Goal: Task Accomplishment & Management: Manage account settings

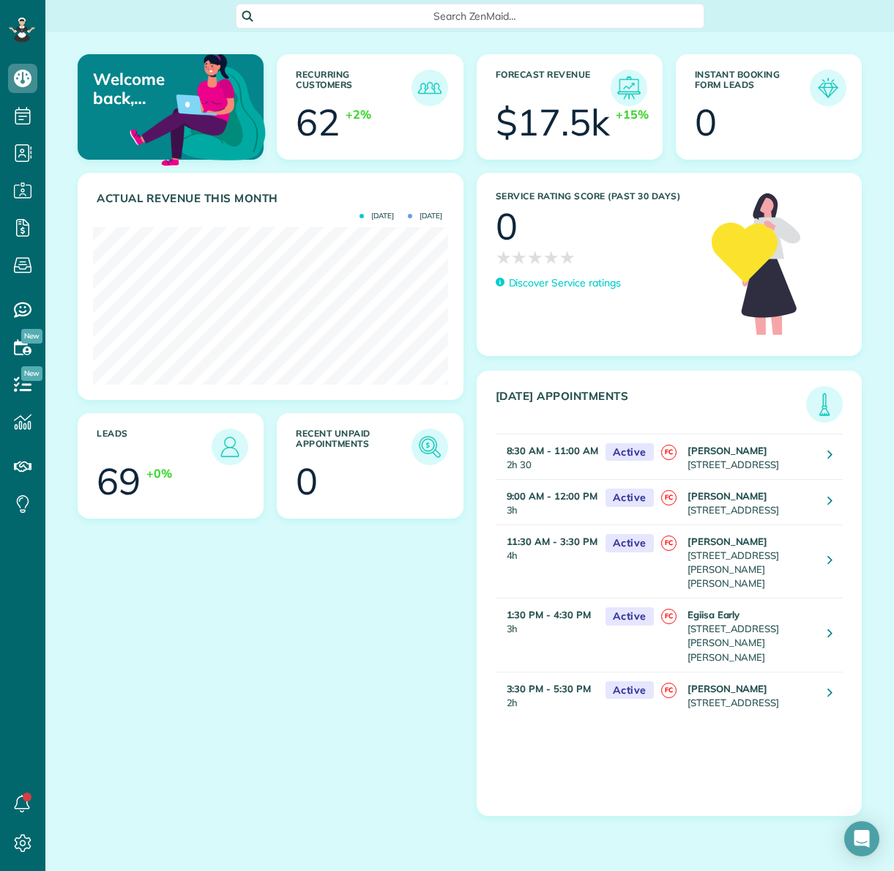
scroll to position [157, 354]
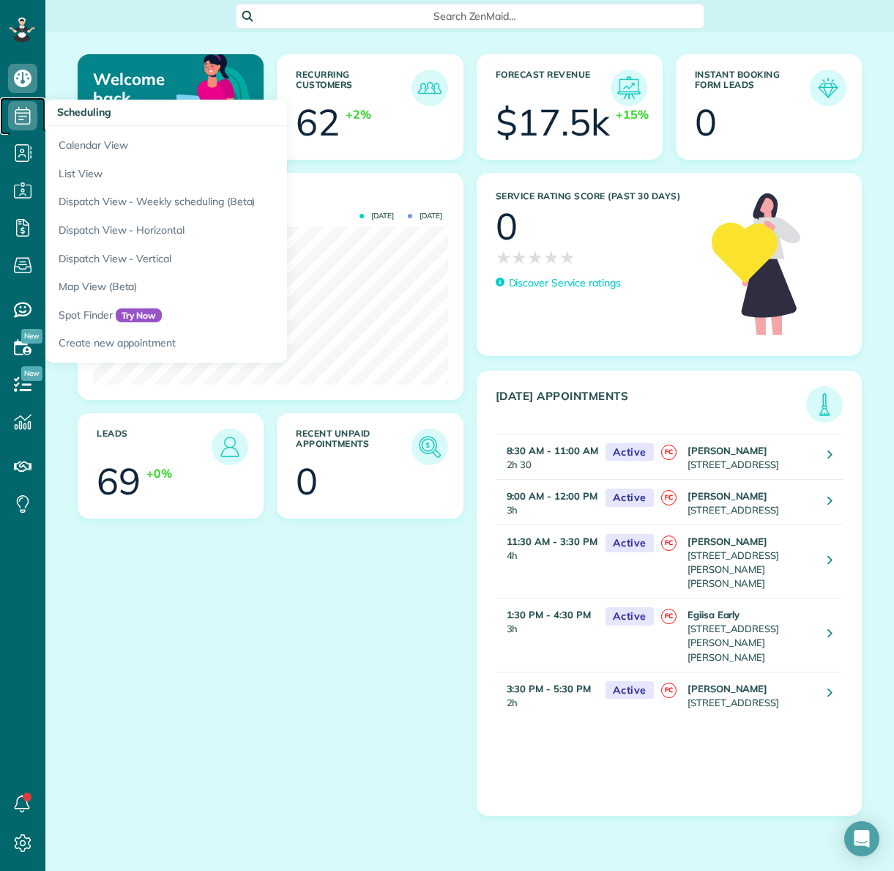
click at [23, 114] on icon at bounding box center [22, 115] width 29 height 29
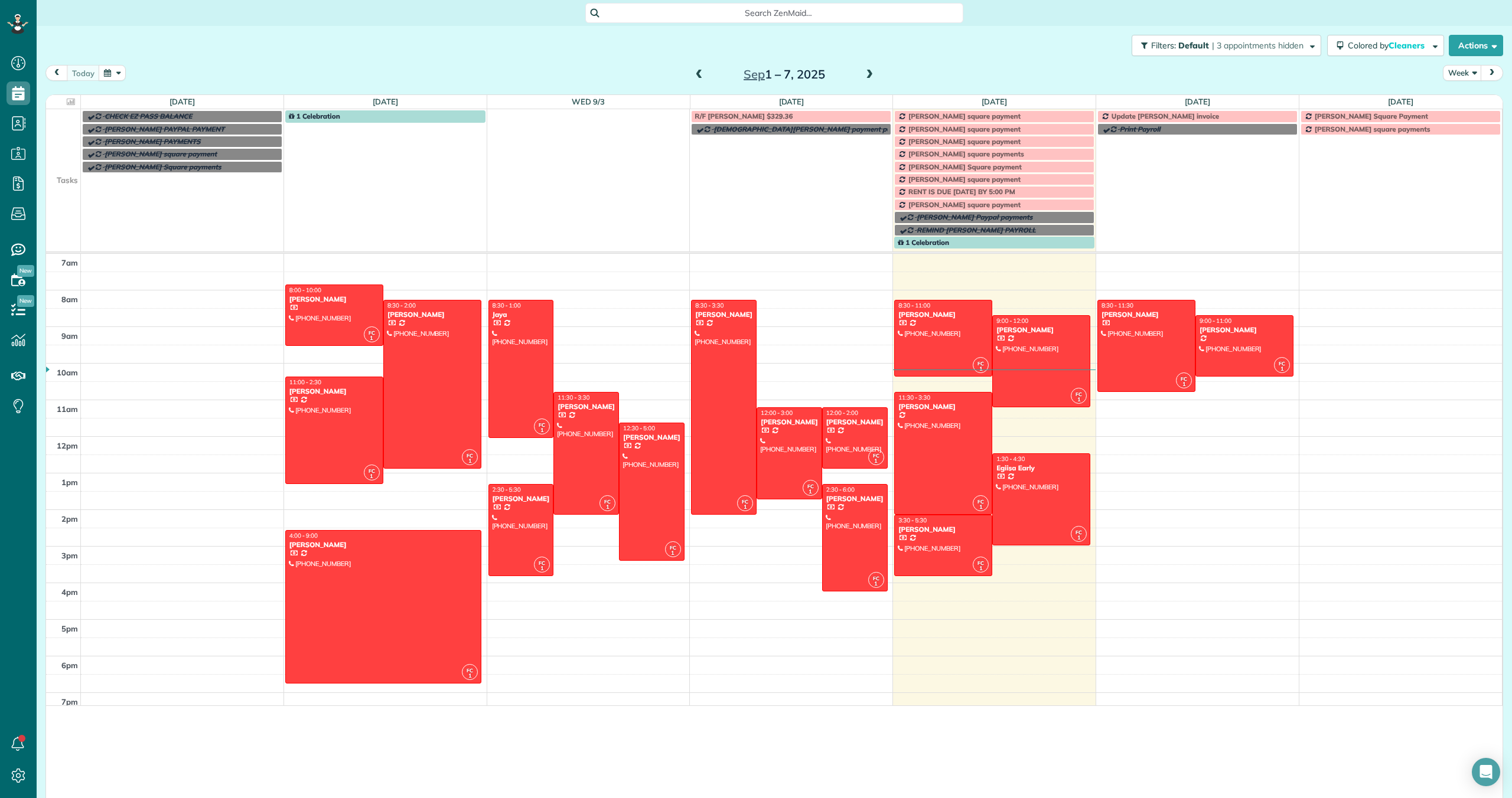
scroll to position [798, 36]
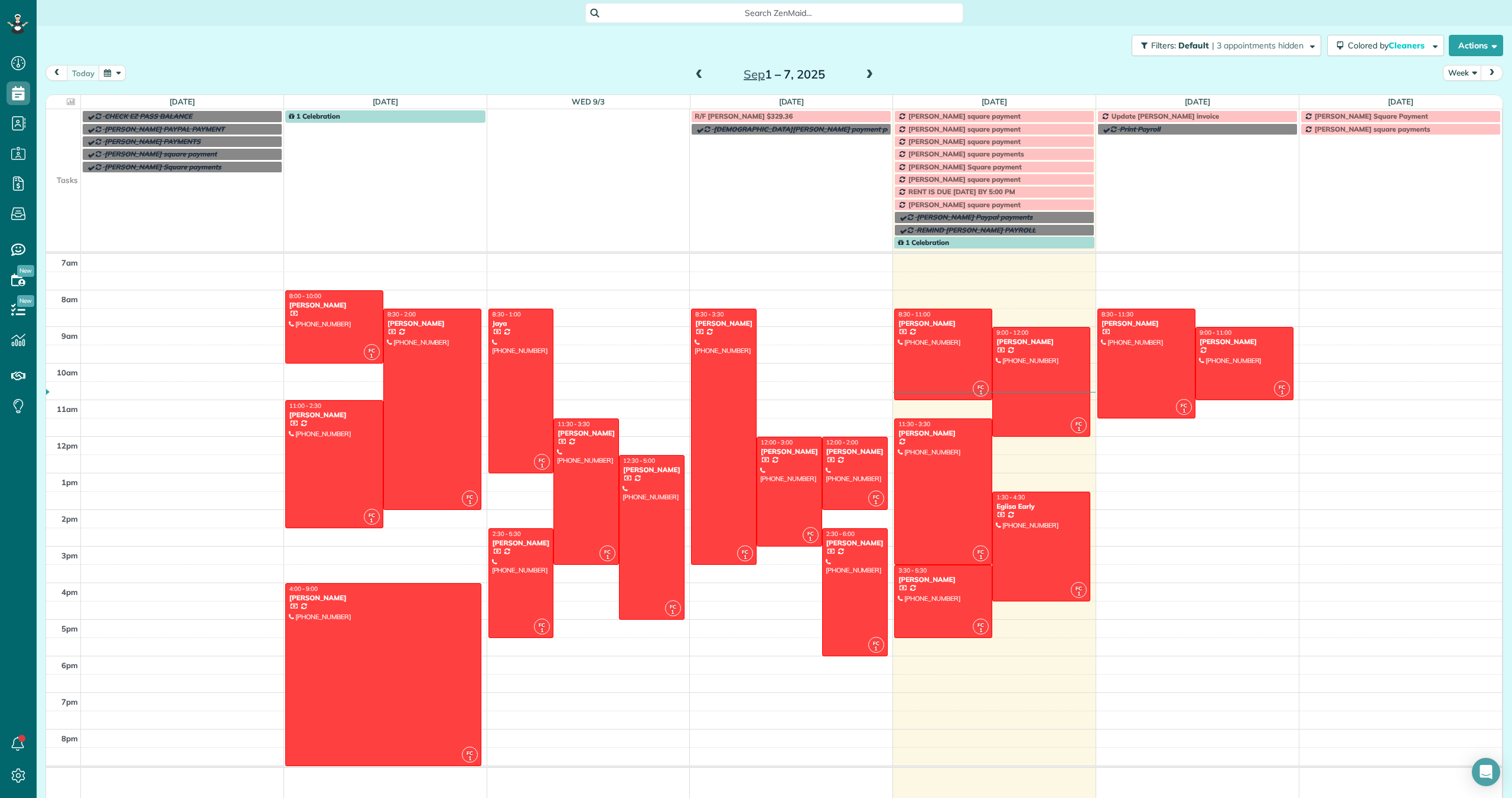
click at [720, 165] on span "[PERSON_NAME] Square payment" at bounding box center [964, 166] width 114 height 9
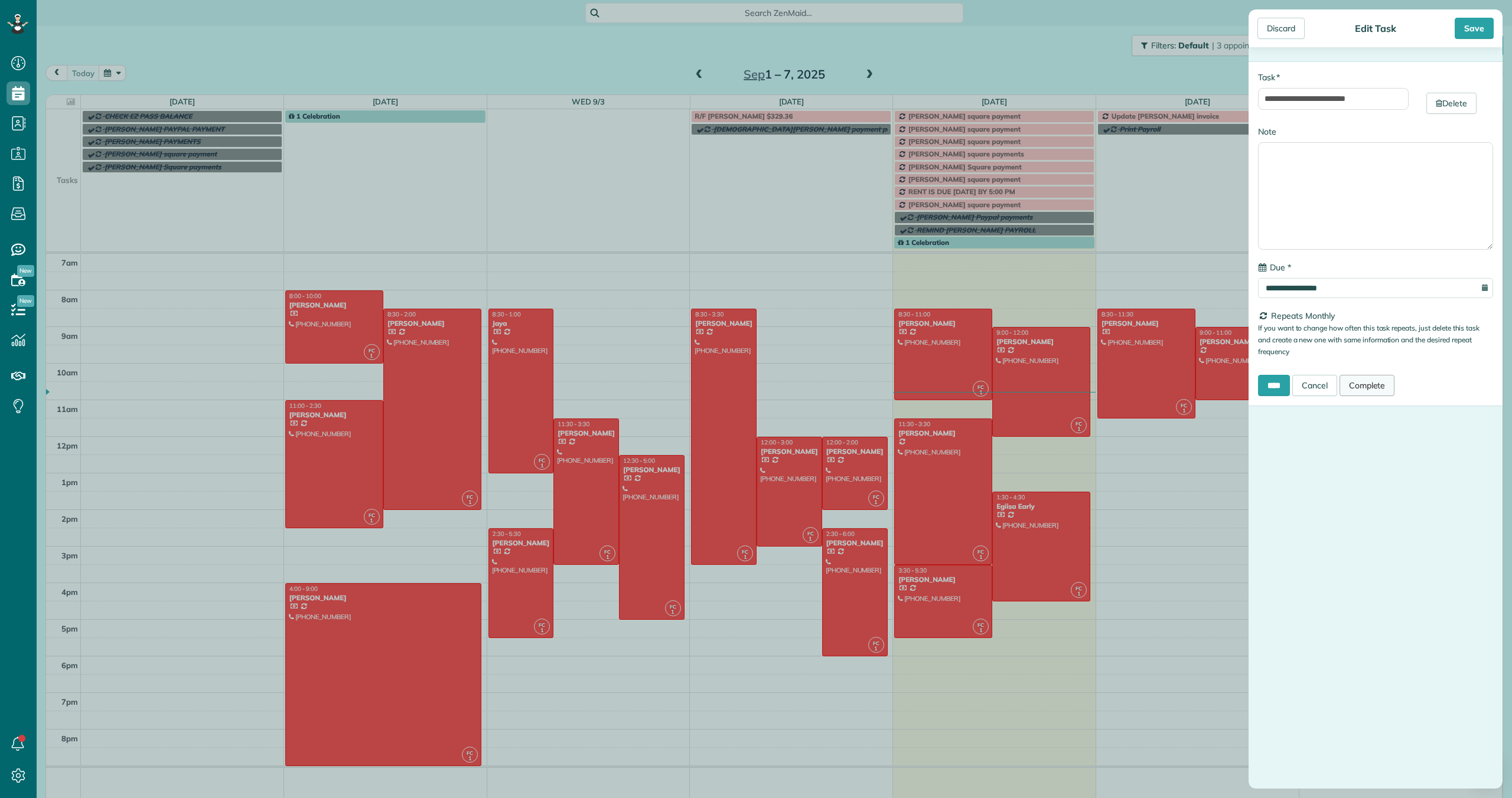
click at [720, 386] on link "Complete" at bounding box center [1367, 385] width 56 height 21
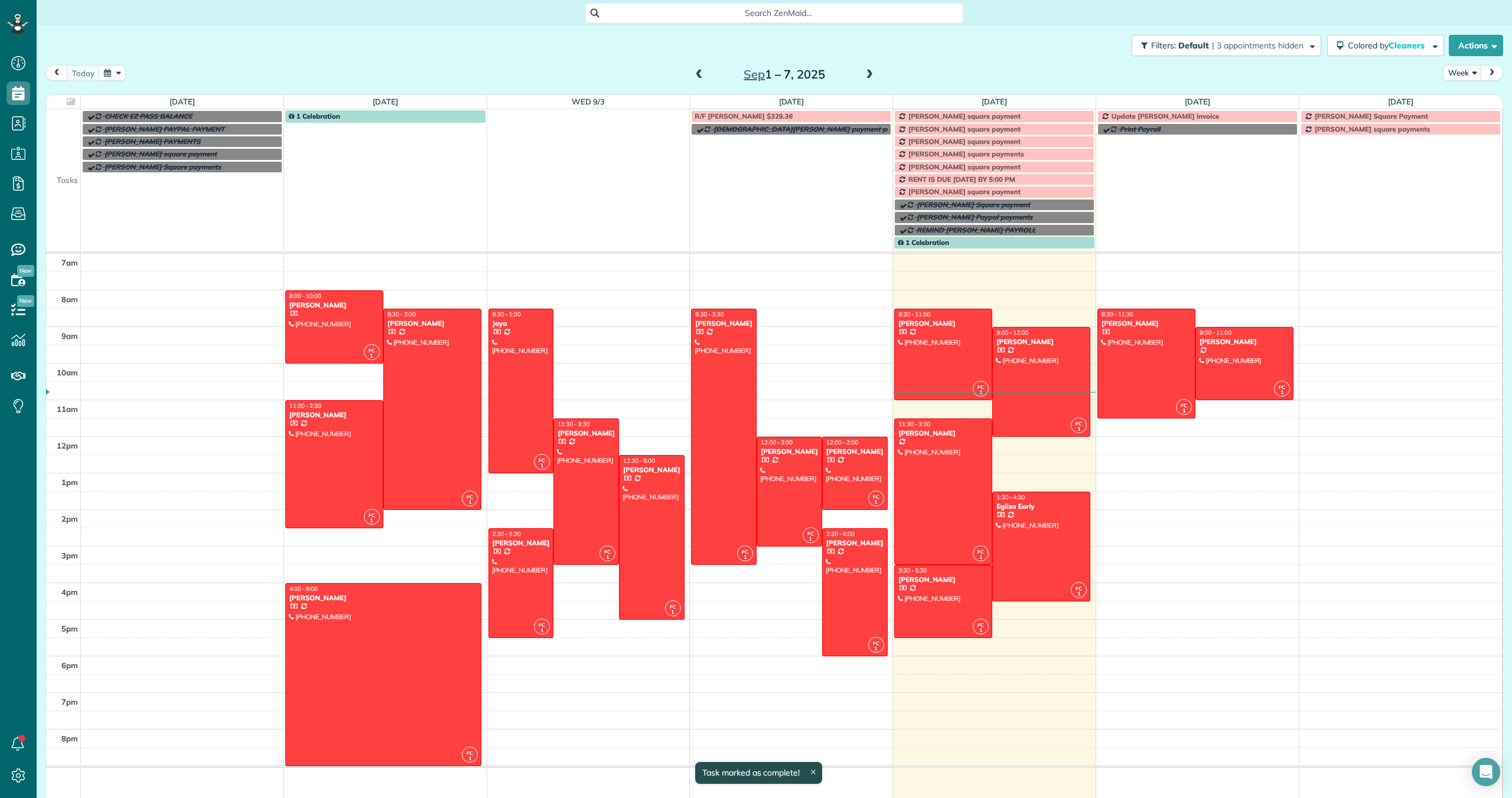
click at [720, 74] on span at bounding box center [869, 74] width 13 height 10
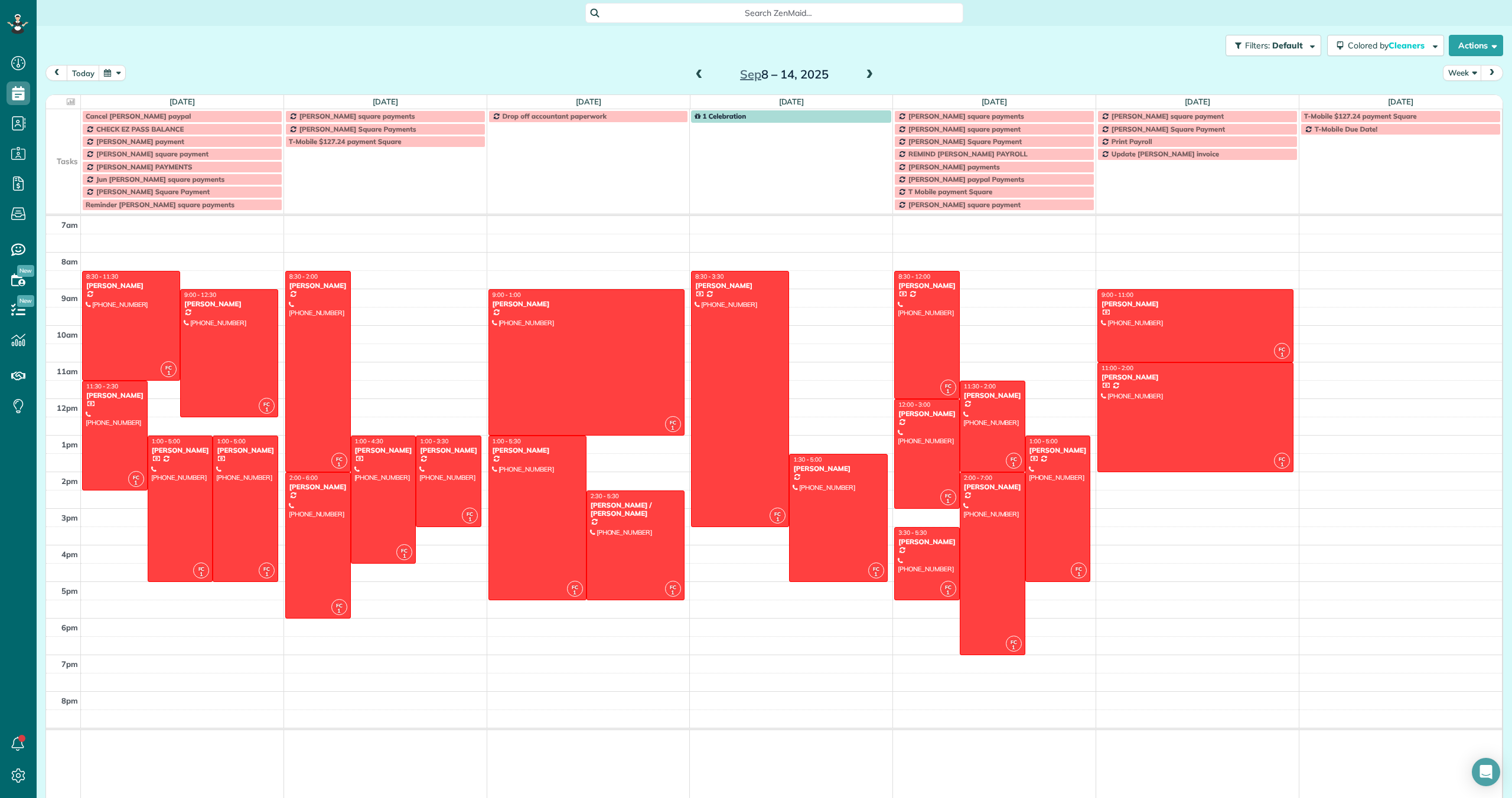
click at [720, 8] on span "Search ZenMaid…" at bounding box center [777, 13] width 359 height 12
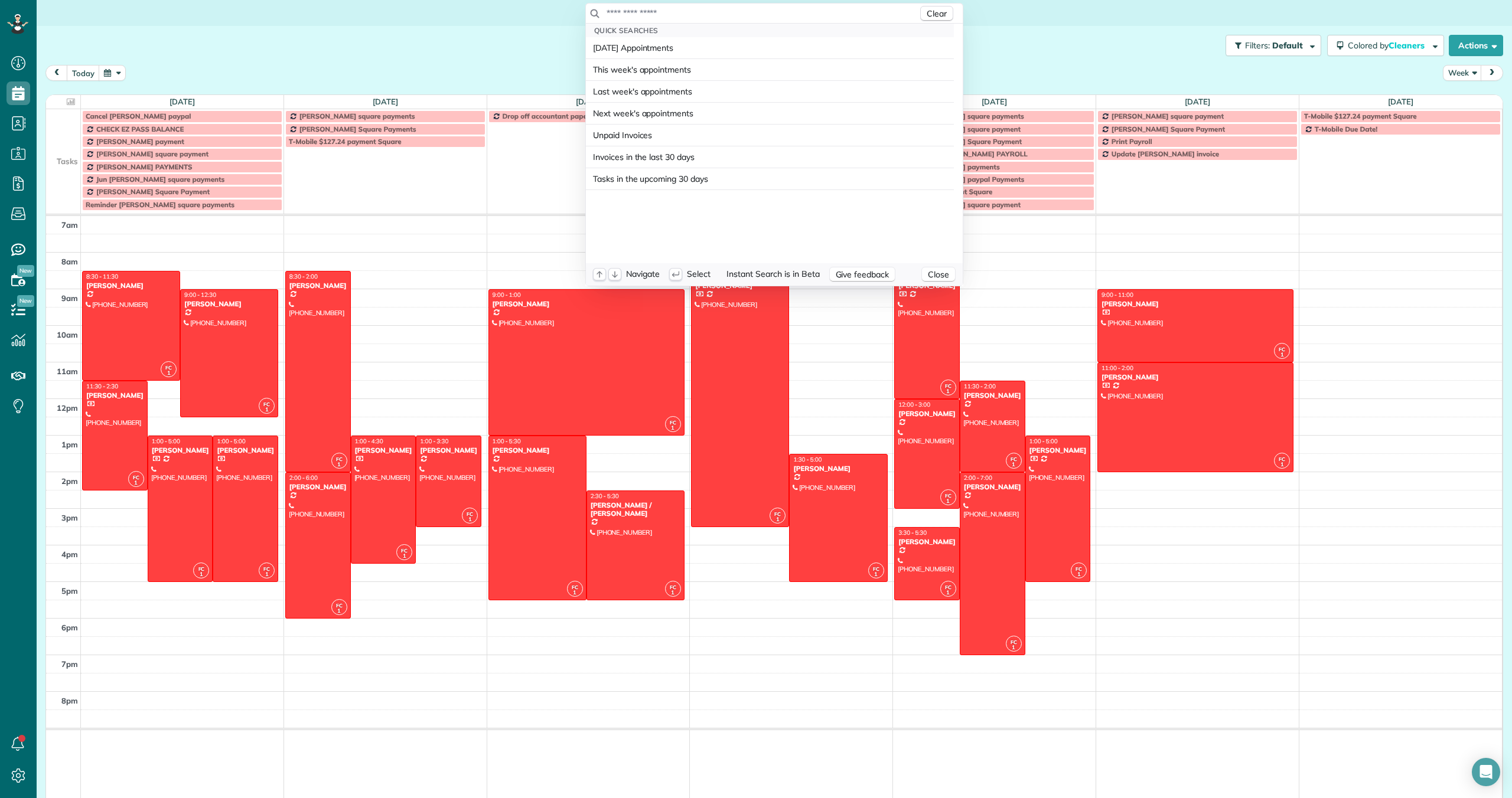
click at [720, 14] on input "text" at bounding box center [761, 13] width 312 height 12
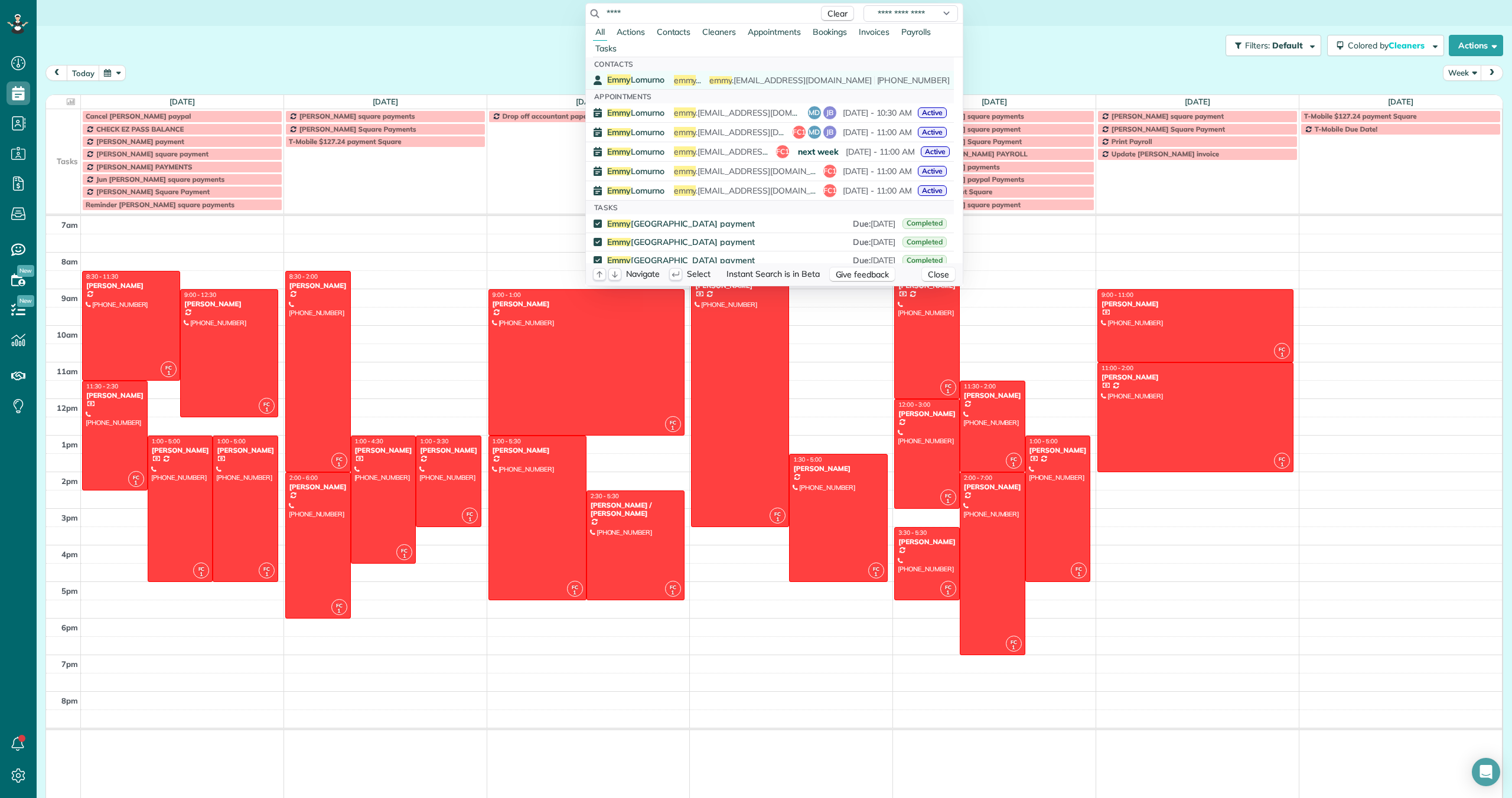
type input "****"
click at [616, 78] on span "Emmy" at bounding box center [619, 79] width 23 height 10
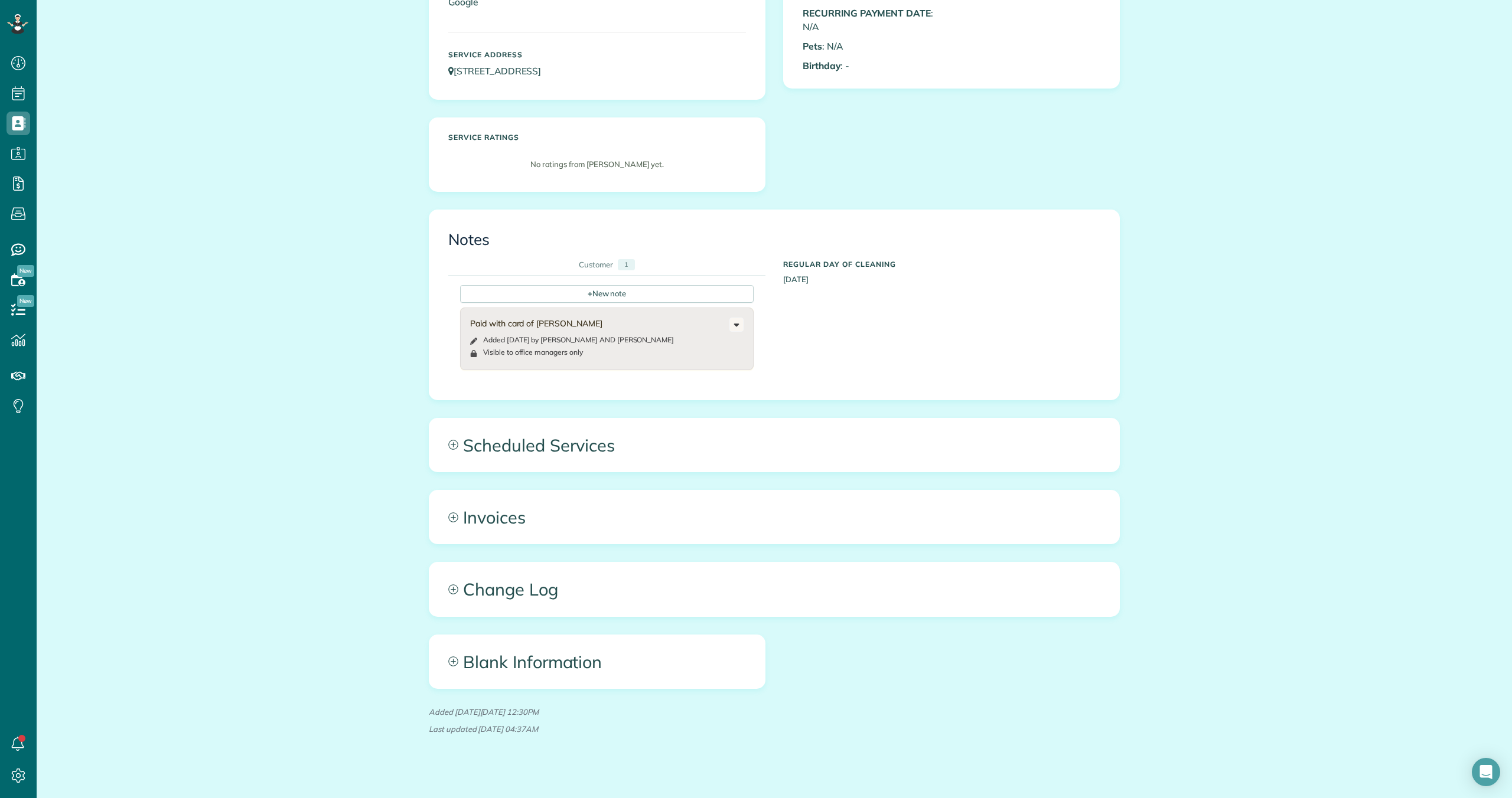
scroll to position [297, 0]
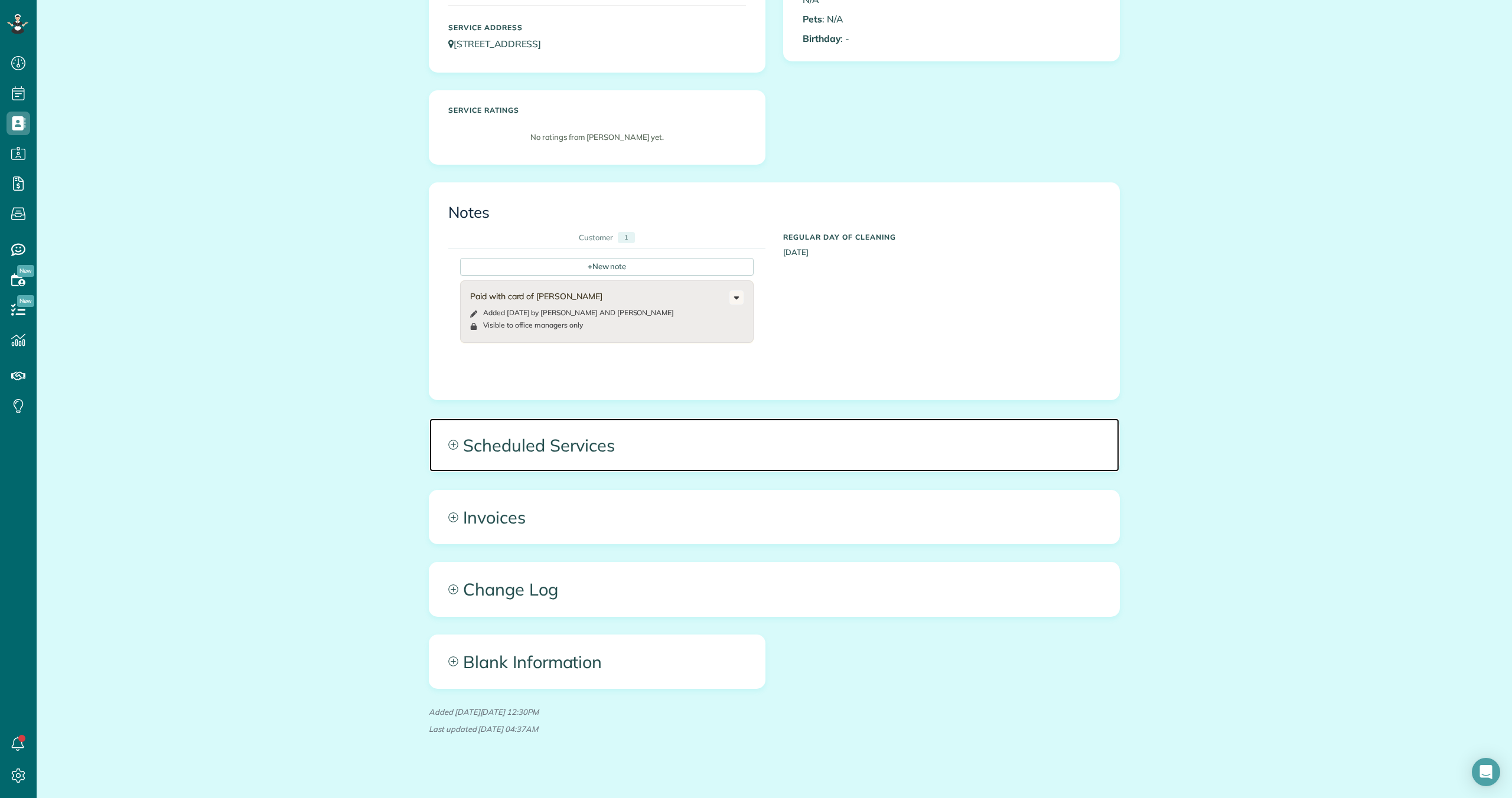
click at [573, 431] on span "Scheduled Services" at bounding box center [773, 445] width 689 height 53
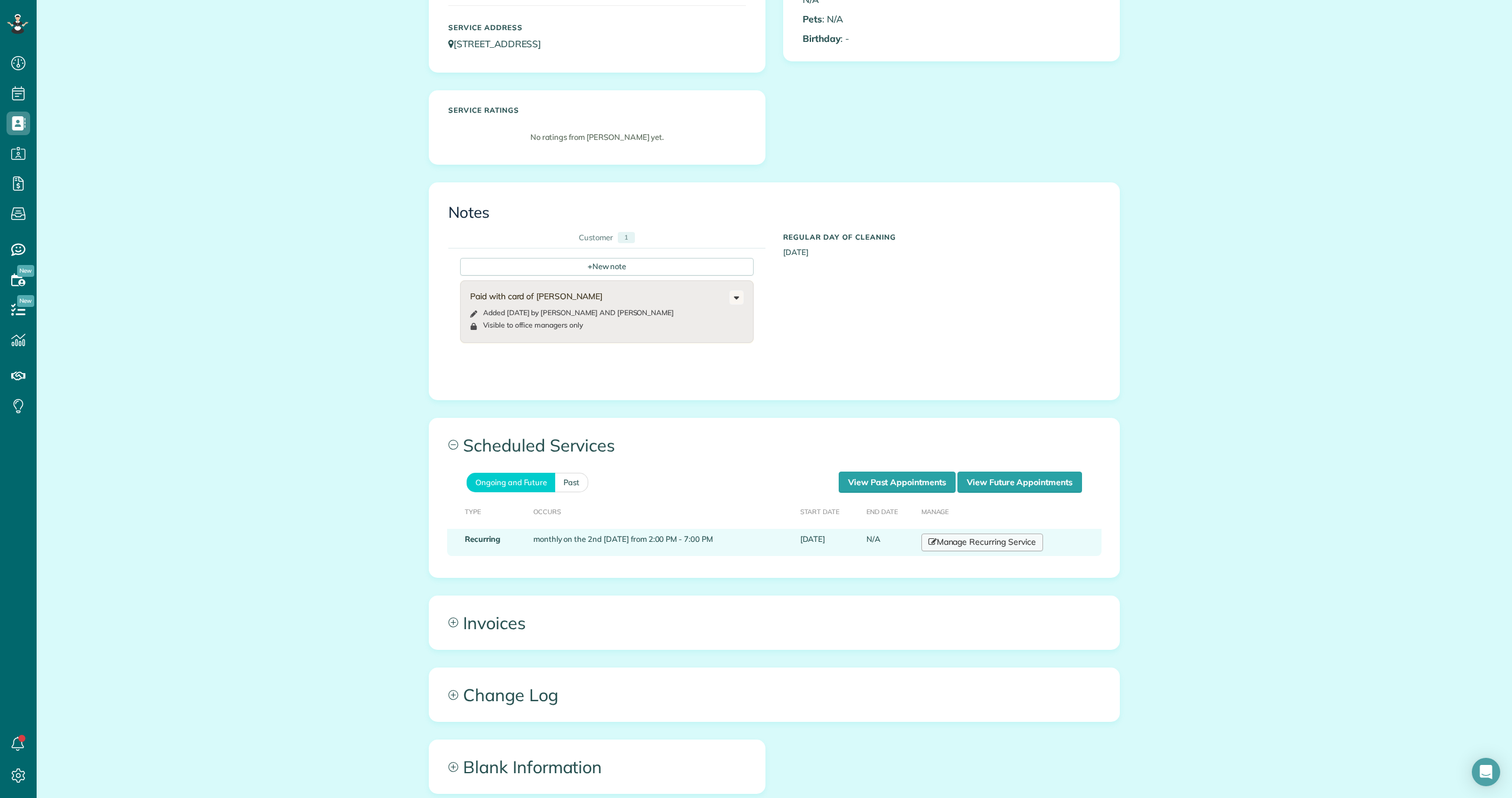
click at [972, 534] on link "Manage Recurring Service" at bounding box center [981, 542] width 122 height 18
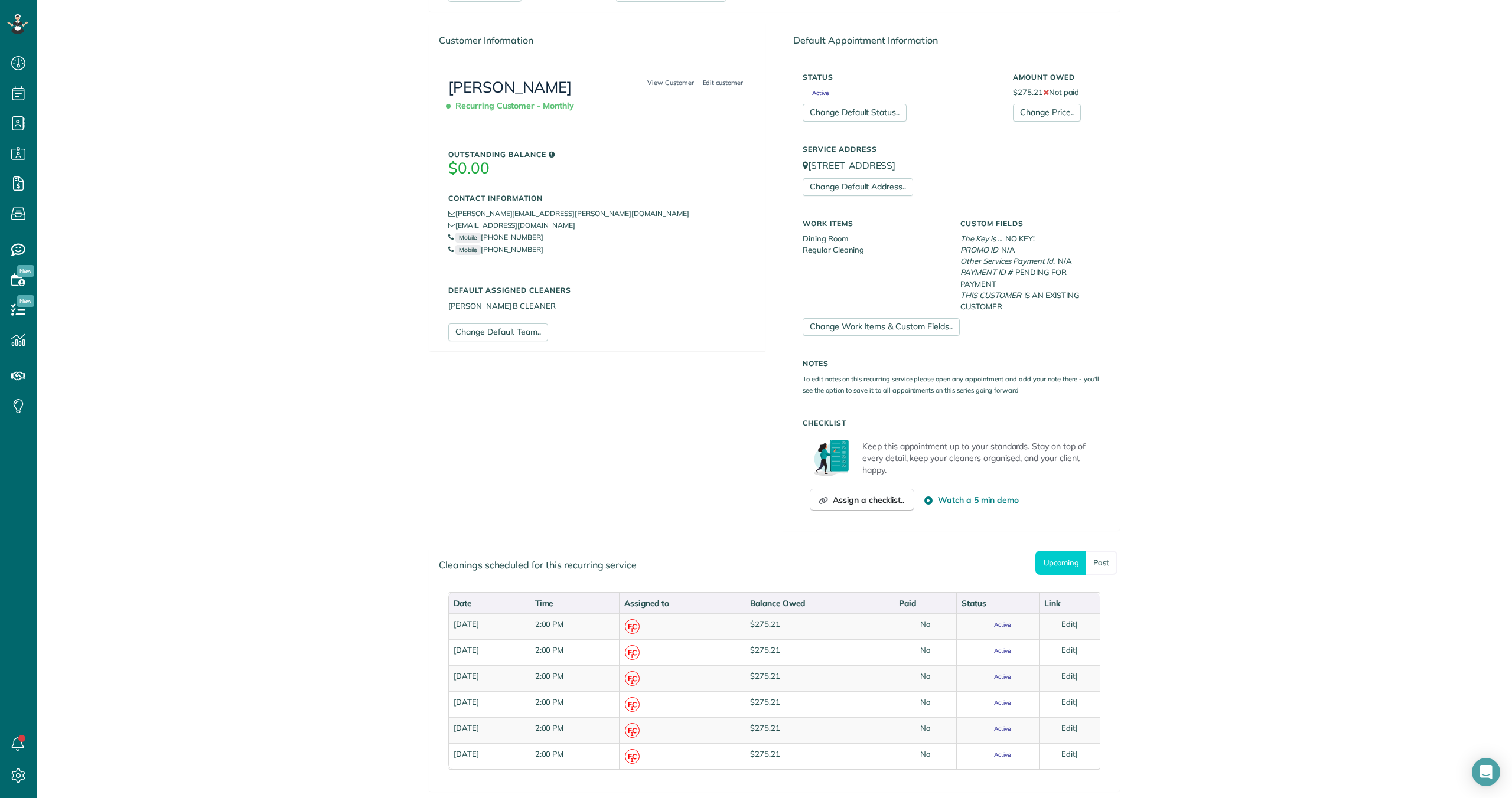
scroll to position [150, 0]
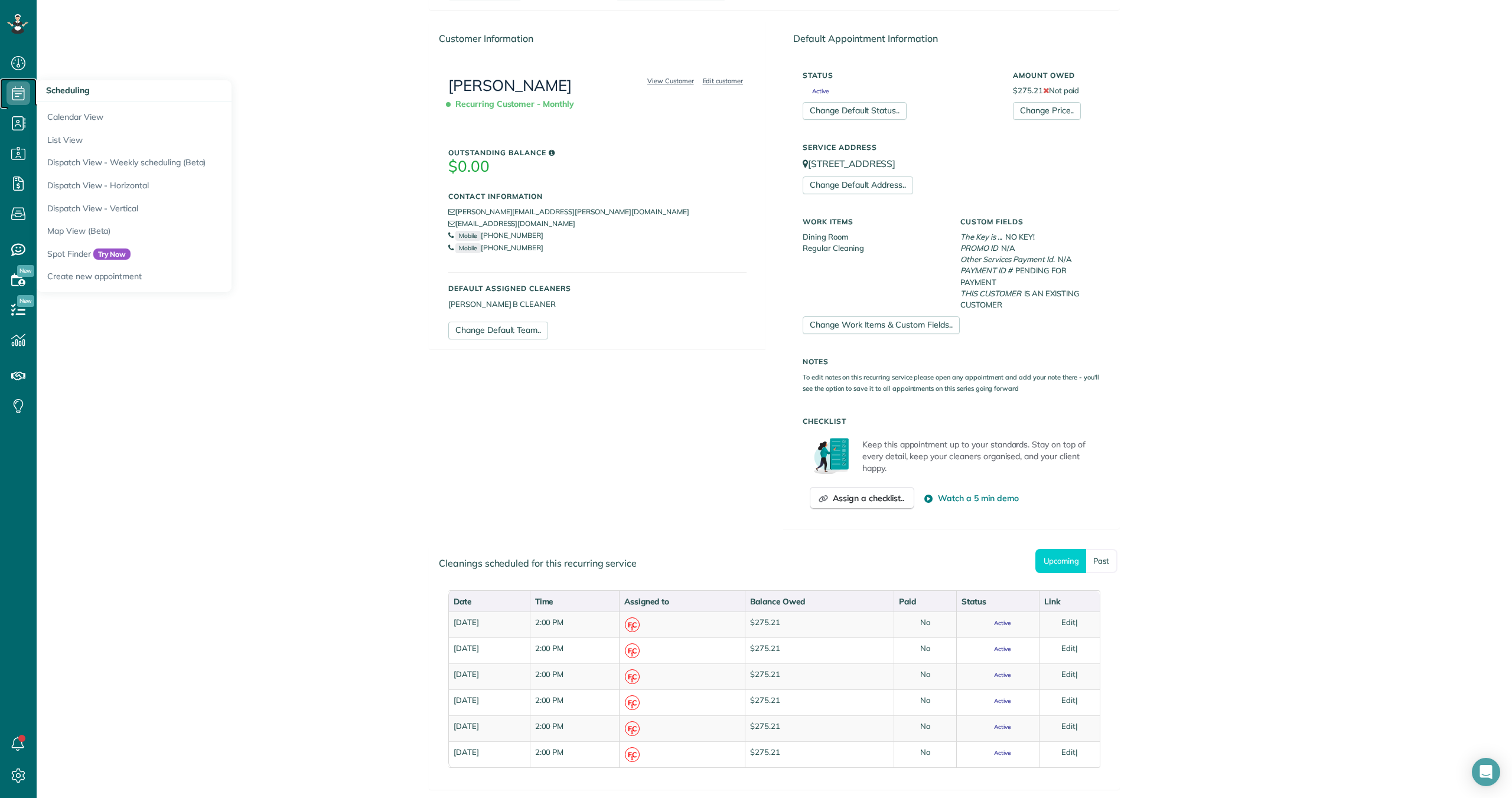
click at [23, 94] on icon at bounding box center [18, 93] width 23 height 23
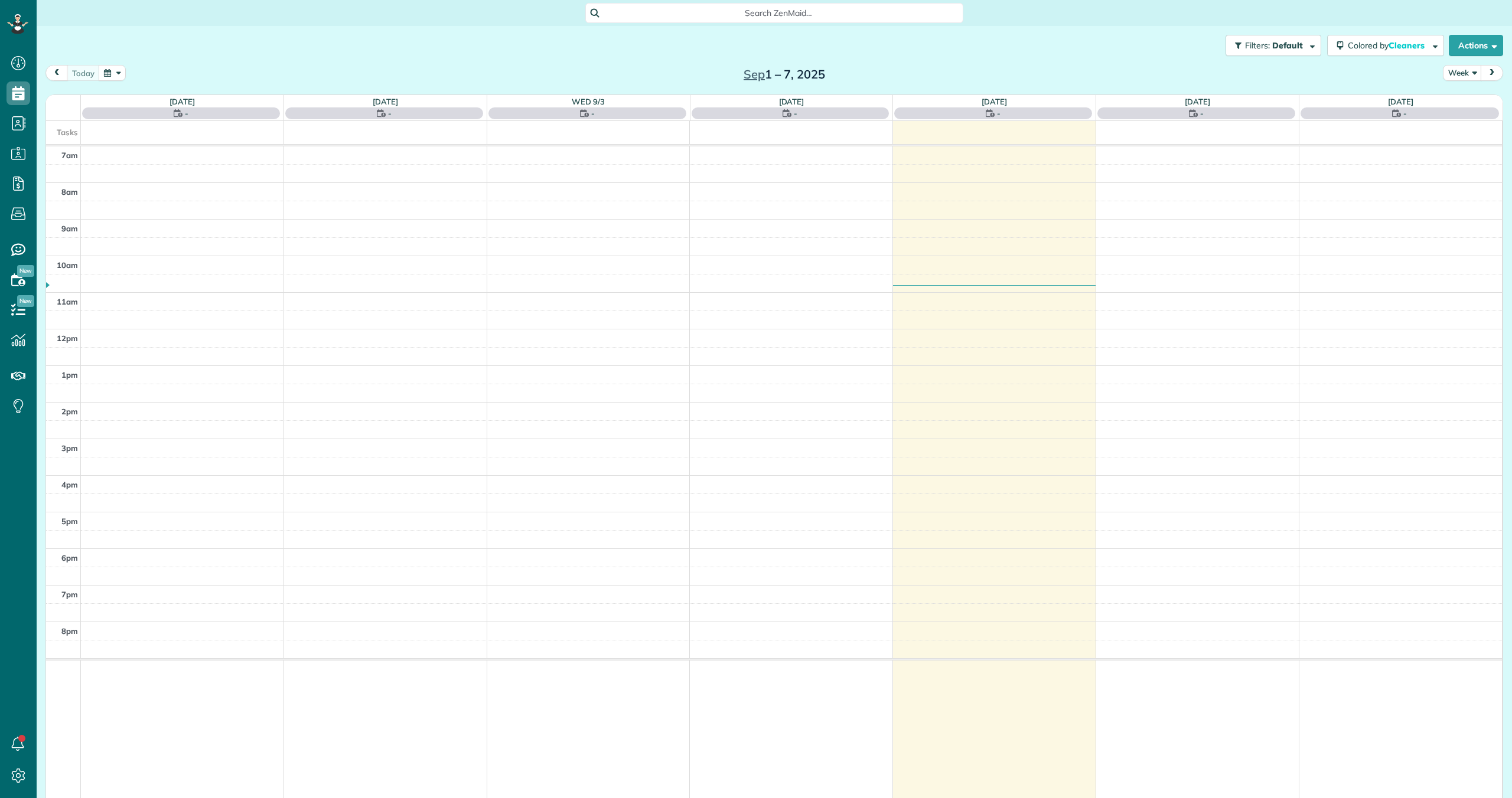
scroll to position [6, 6]
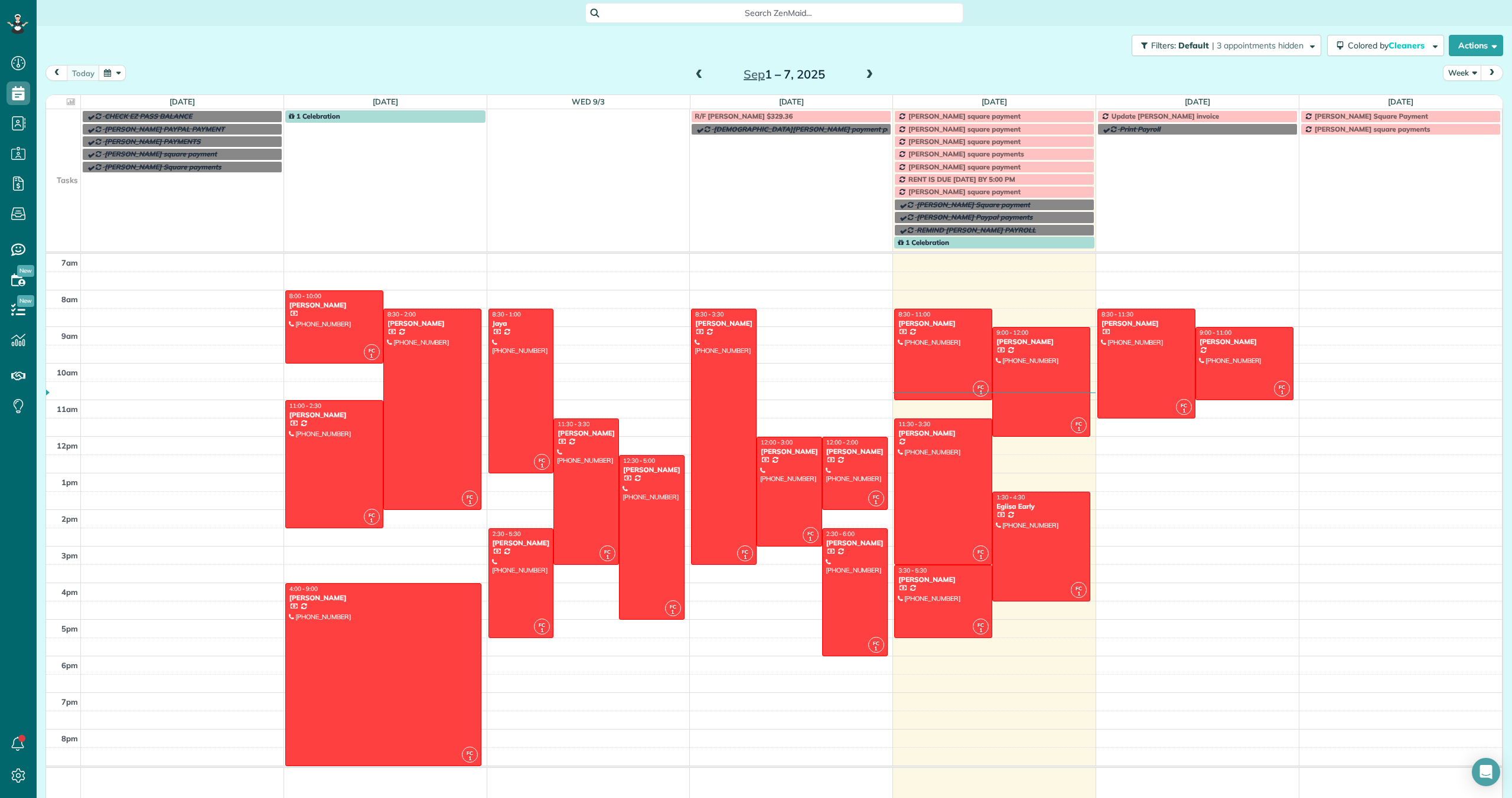
click at [868, 74] on span at bounding box center [869, 74] width 13 height 10
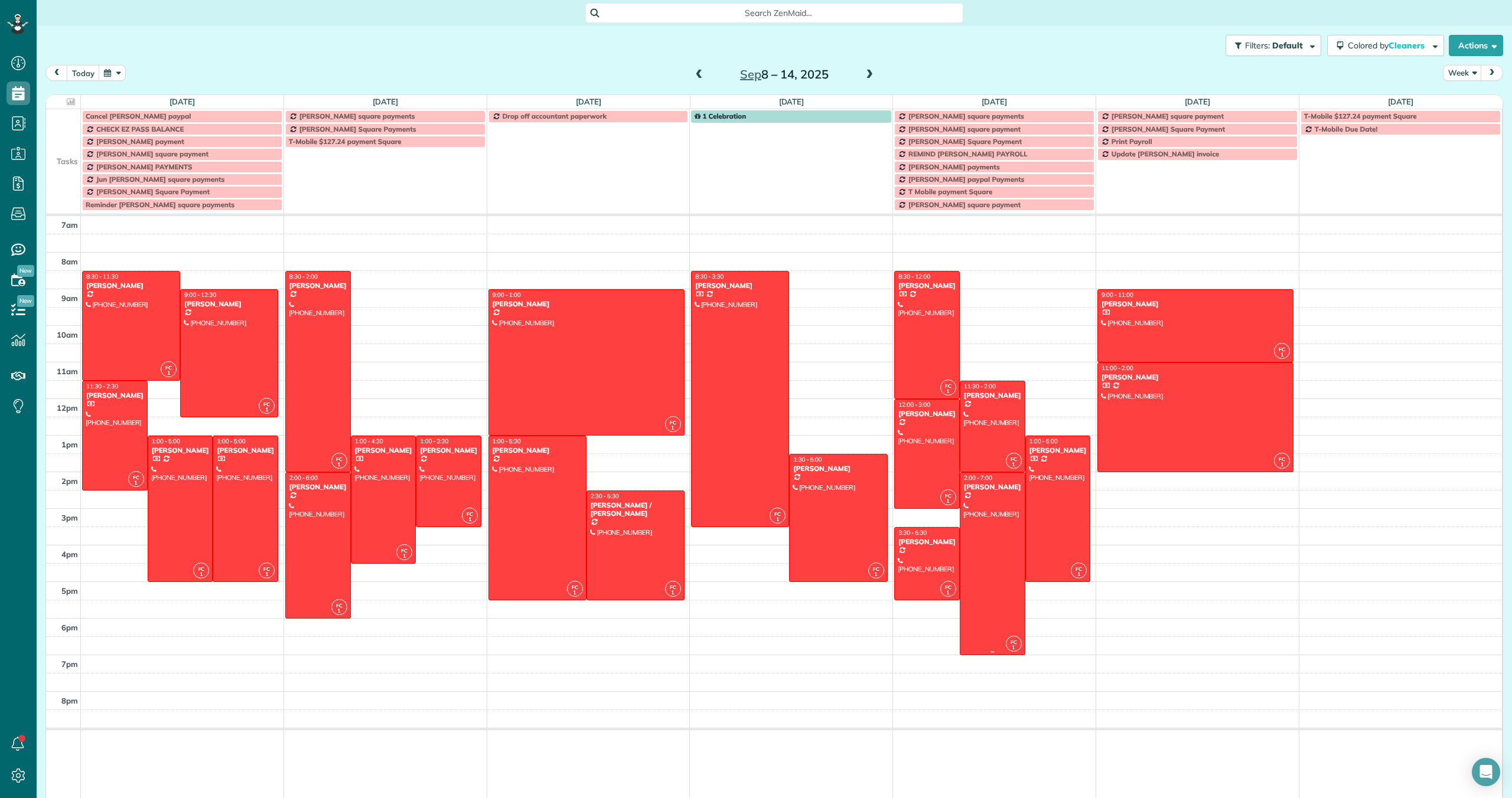
click at [987, 522] on div at bounding box center [993, 564] width 65 height 182
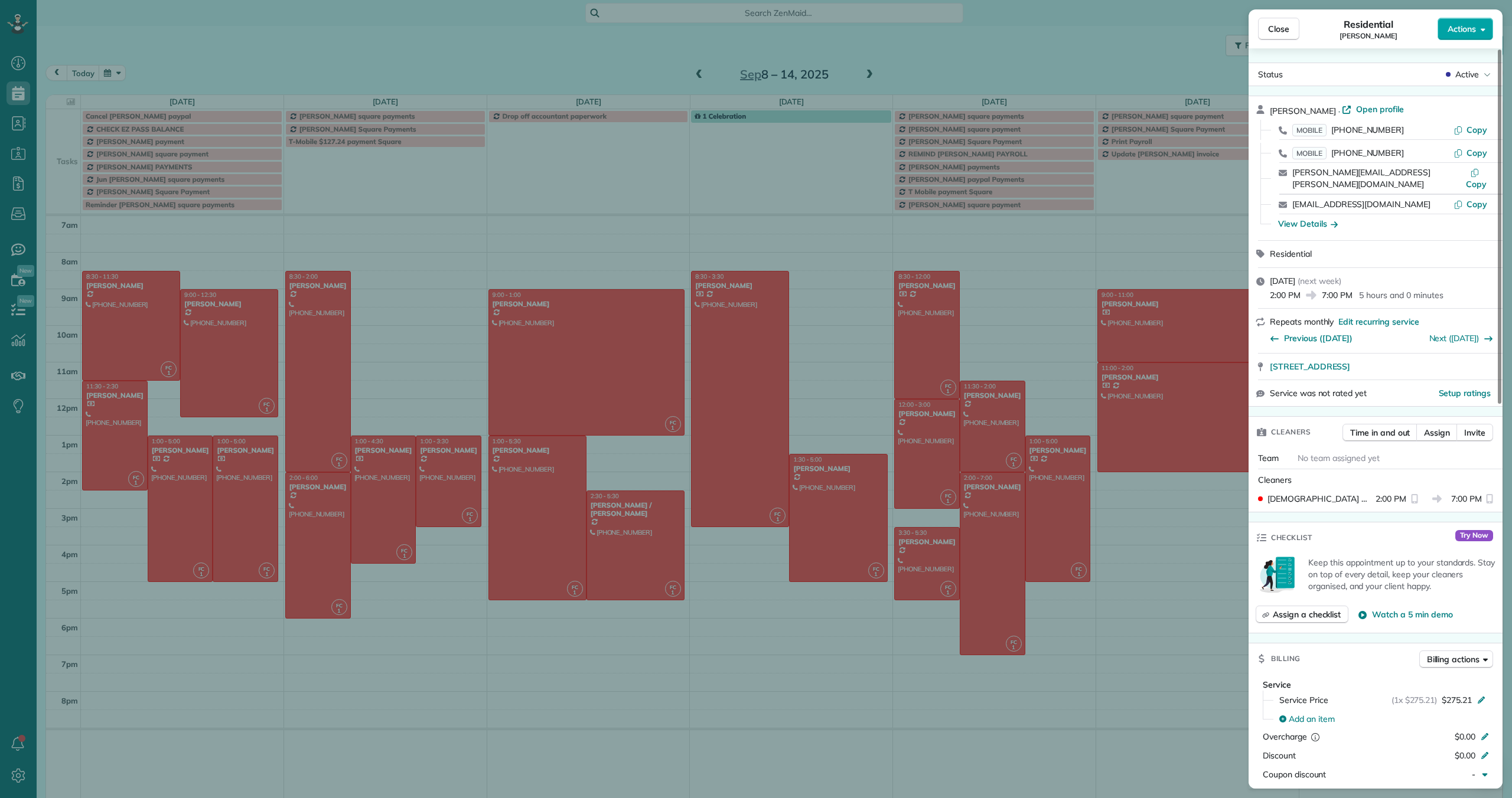
click at [1448, 39] on button "Actions" at bounding box center [1464, 29] width 56 height 23
click at [1404, 78] on span "Edit this appointment" at bounding box center [1412, 77] width 80 height 12
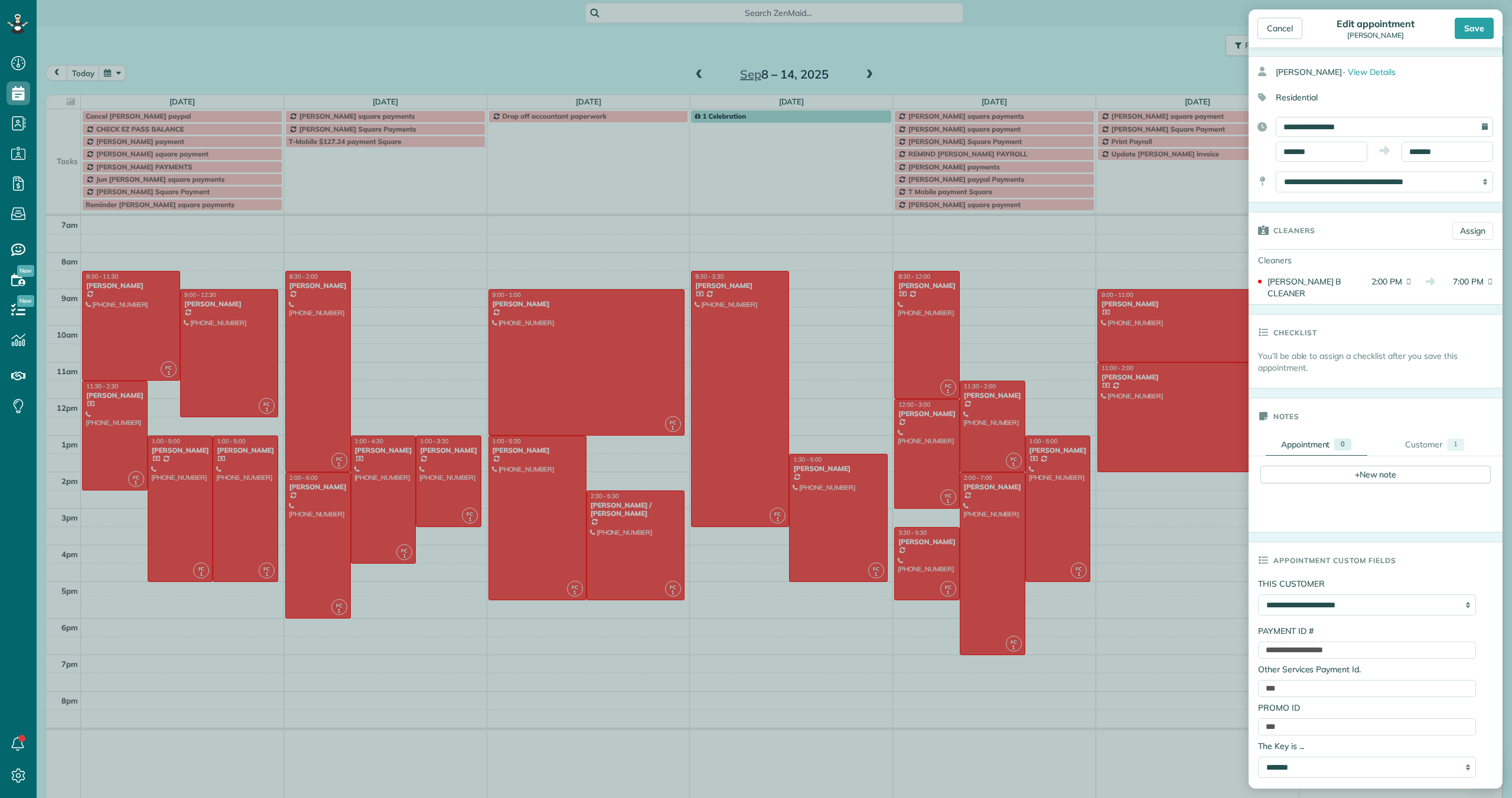
scroll to position [41, 0]
drag, startPoint x: 1361, startPoint y: 639, endPoint x: 1252, endPoint y: 638, distance: 109.0
click at [1252, 640] on div "**********" at bounding box center [1375, 683] width 254 height 213
paste input "text"
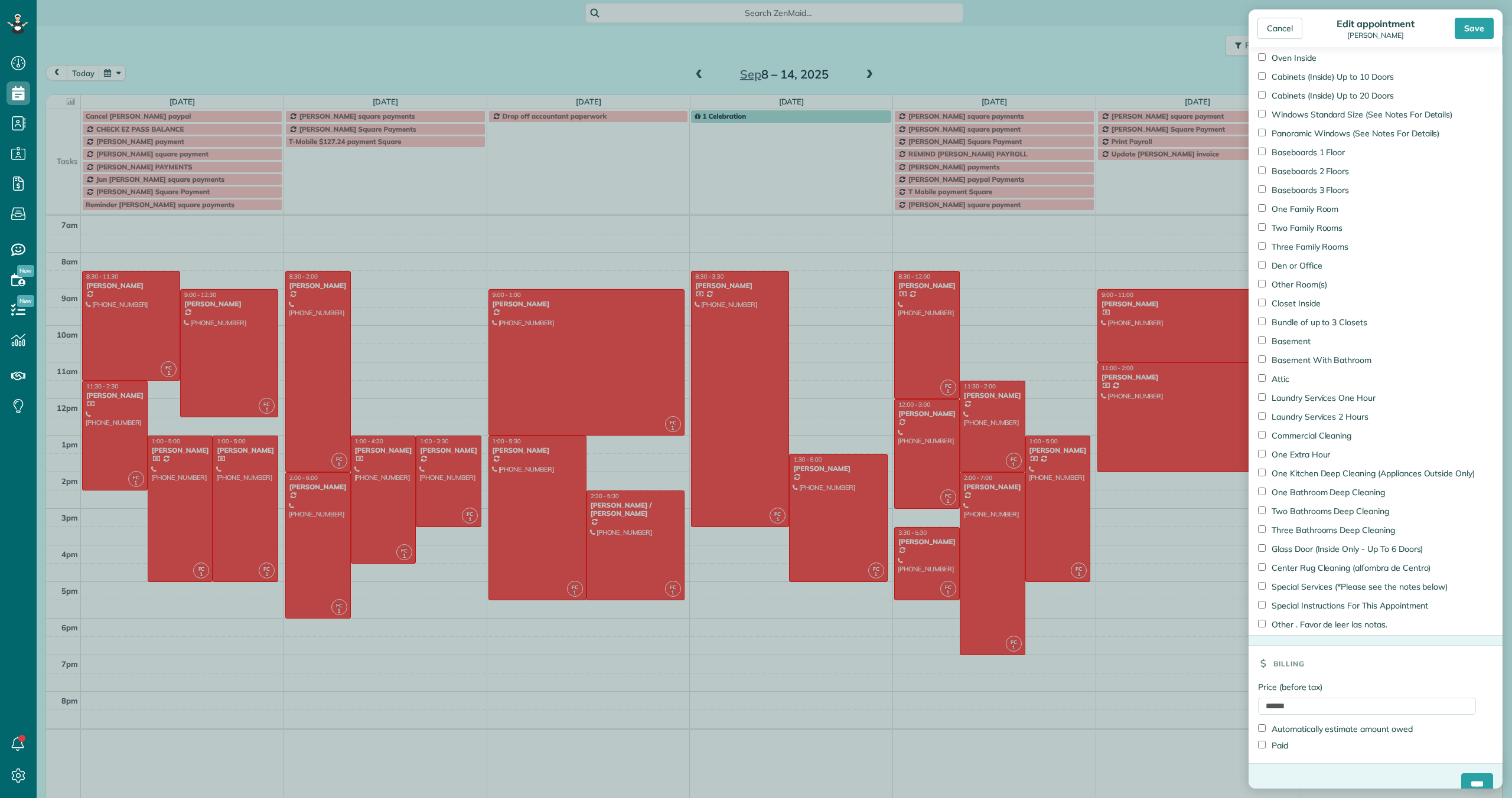
scroll to position [950, 0]
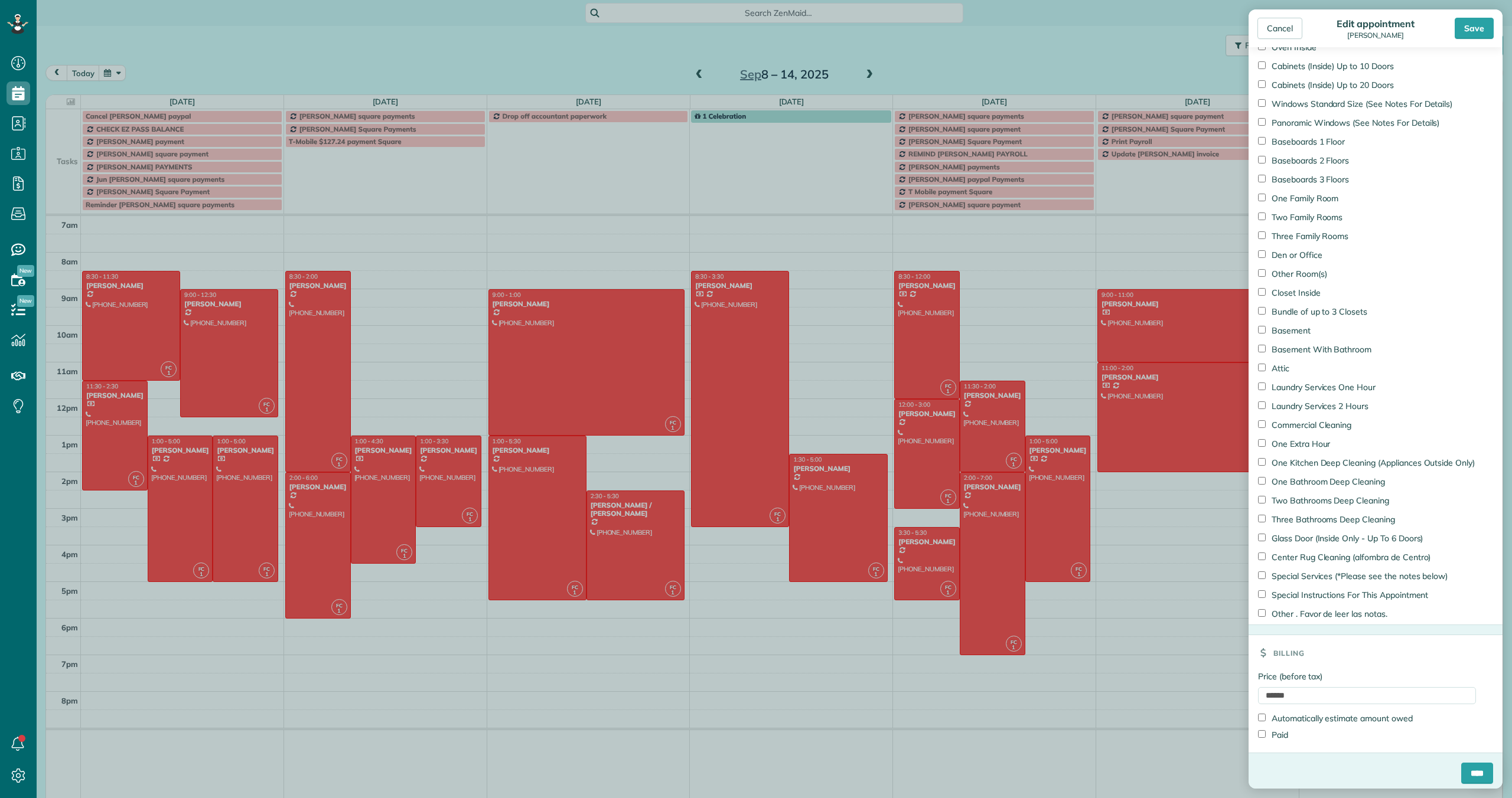
type input "**********"
click at [1477, 768] on input "****" at bounding box center [1477, 773] width 32 height 21
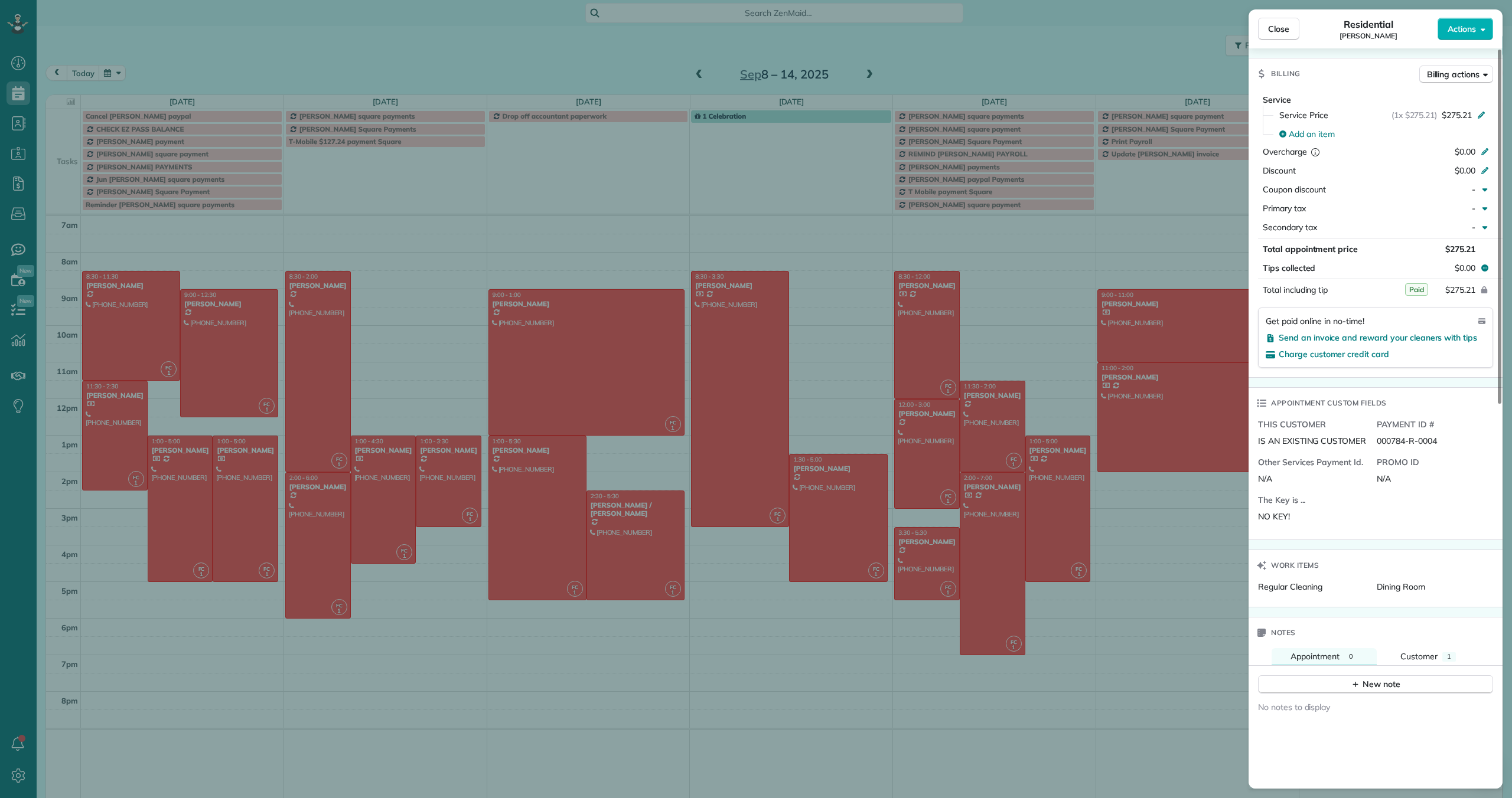
scroll to position [572, 0]
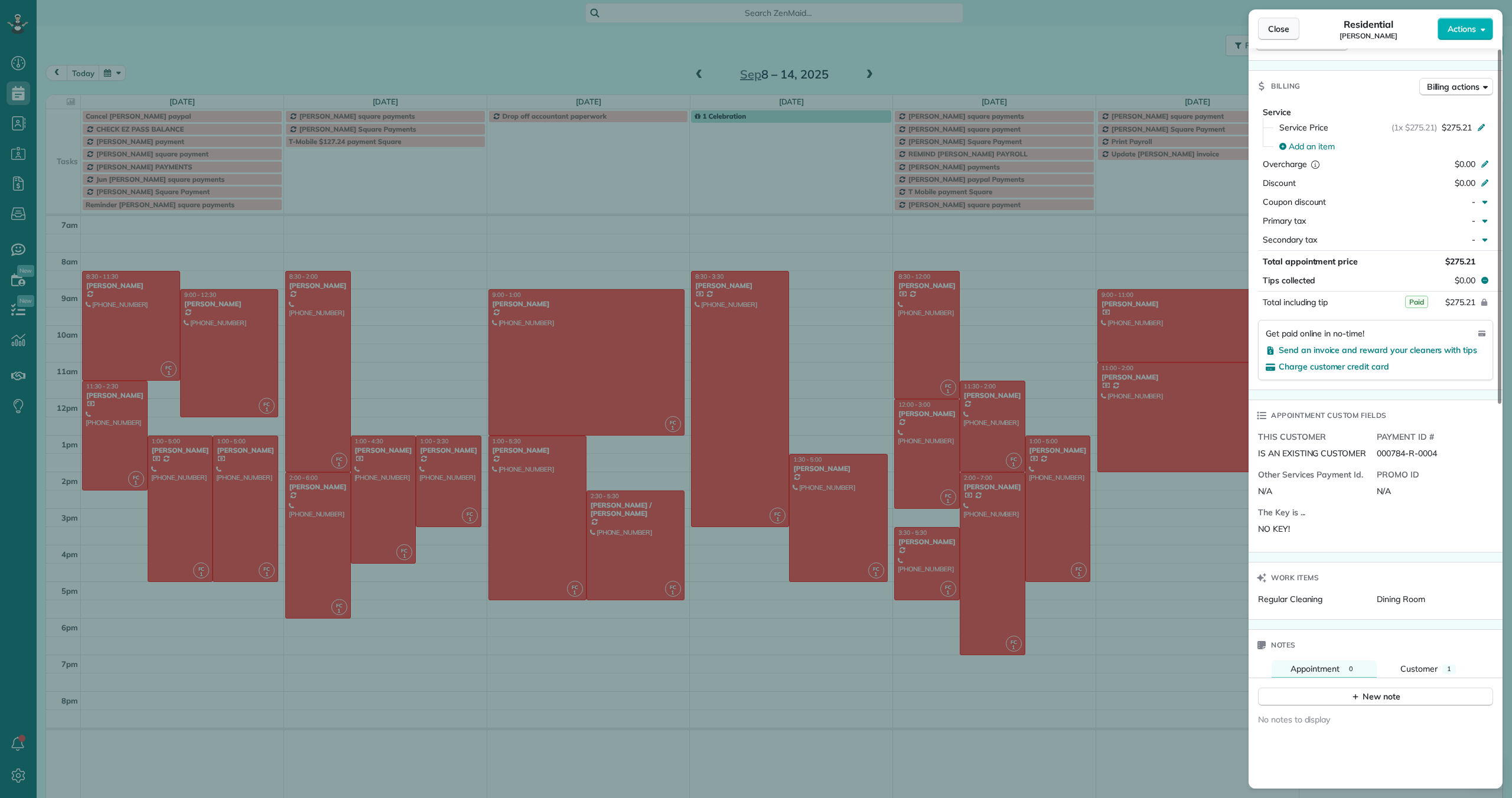
click at [1271, 29] on span "Close" at bounding box center [1278, 29] width 21 height 12
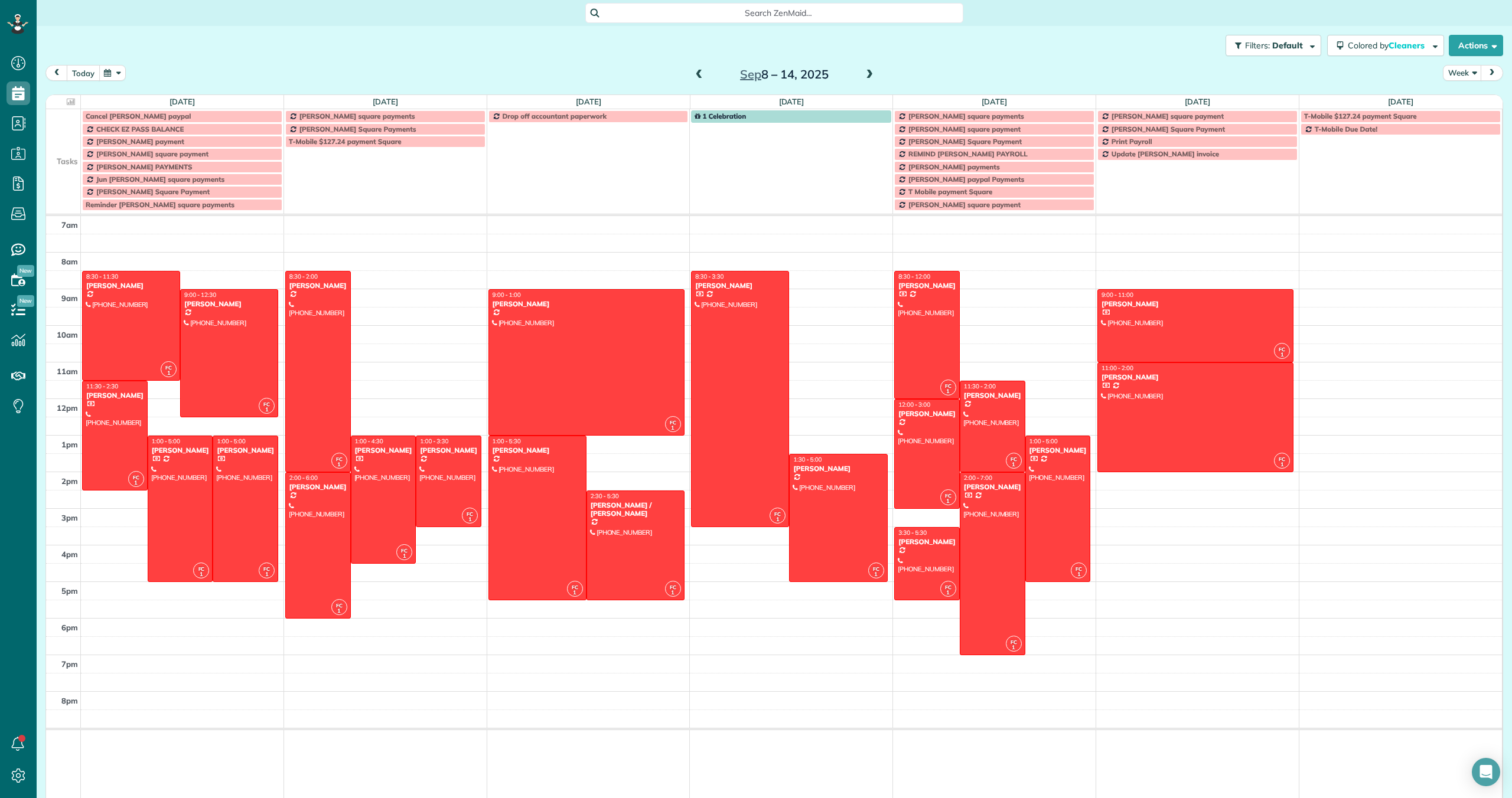
click at [91, 74] on button "today" at bounding box center [83, 73] width 33 height 16
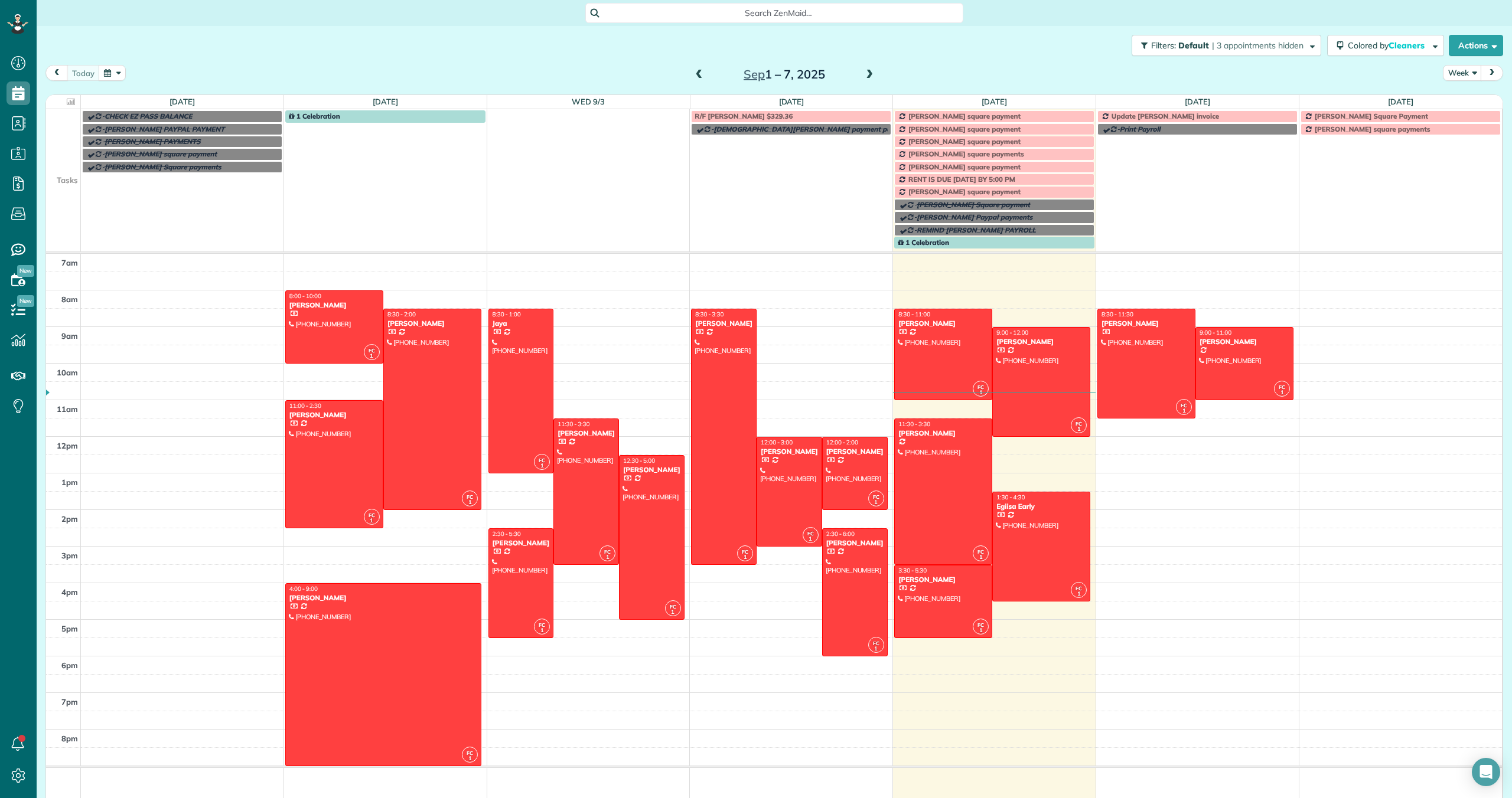
click at [918, 153] on span "[PERSON_NAME] square payments" at bounding box center [966, 153] width 116 height 9
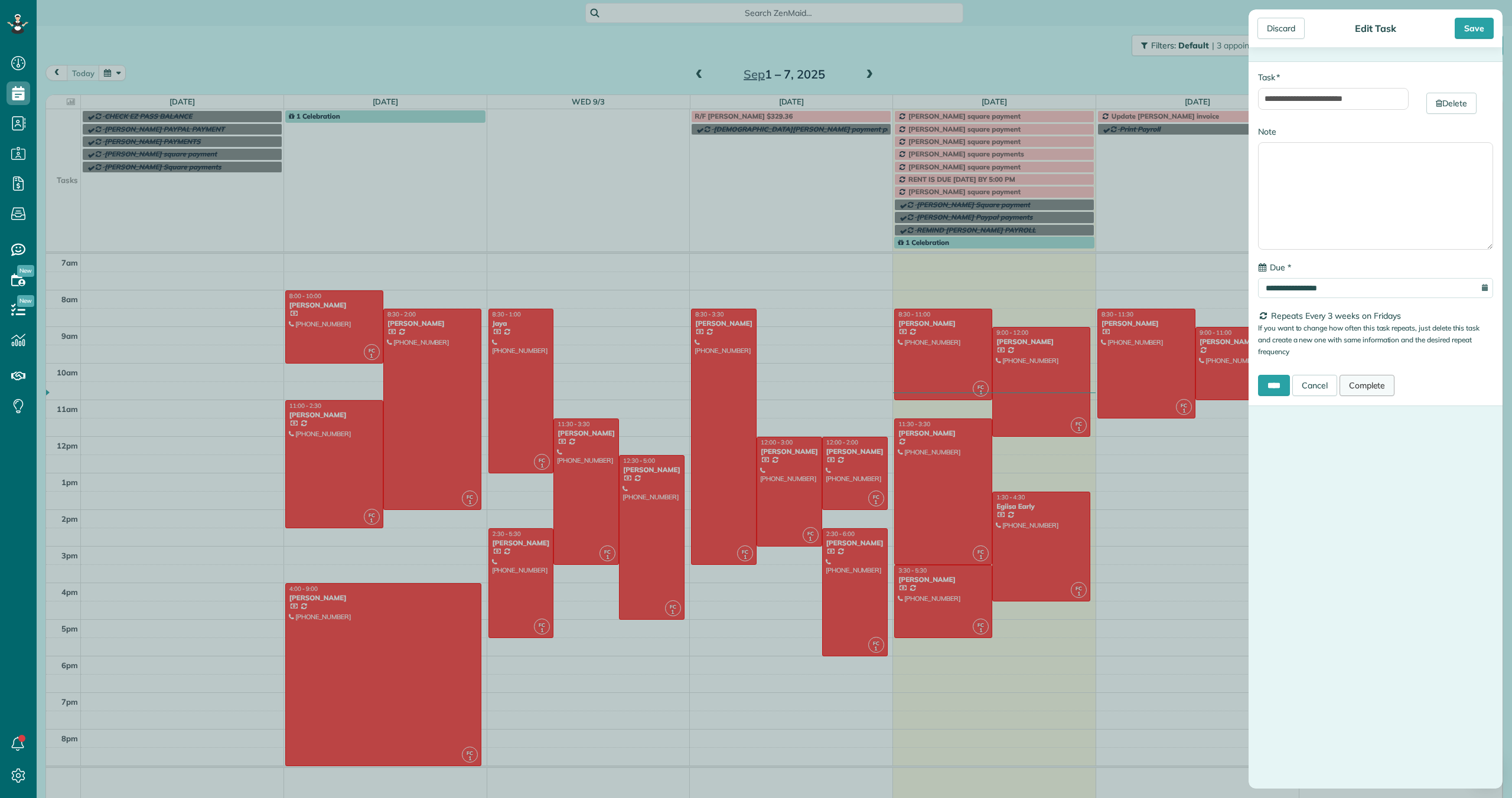
click at [1372, 384] on link "Complete" at bounding box center [1367, 385] width 56 height 21
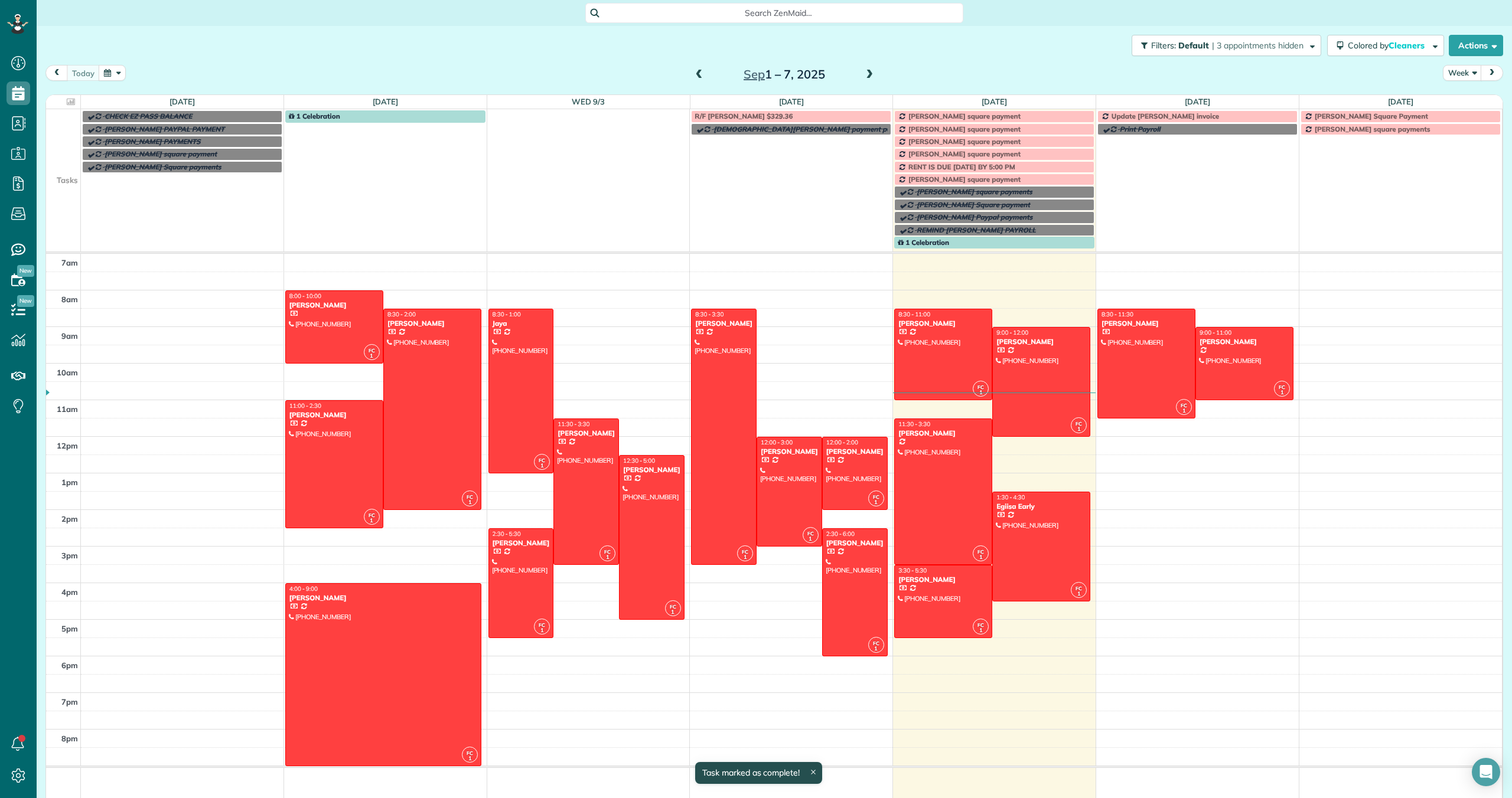
click at [870, 74] on span at bounding box center [869, 74] width 13 height 10
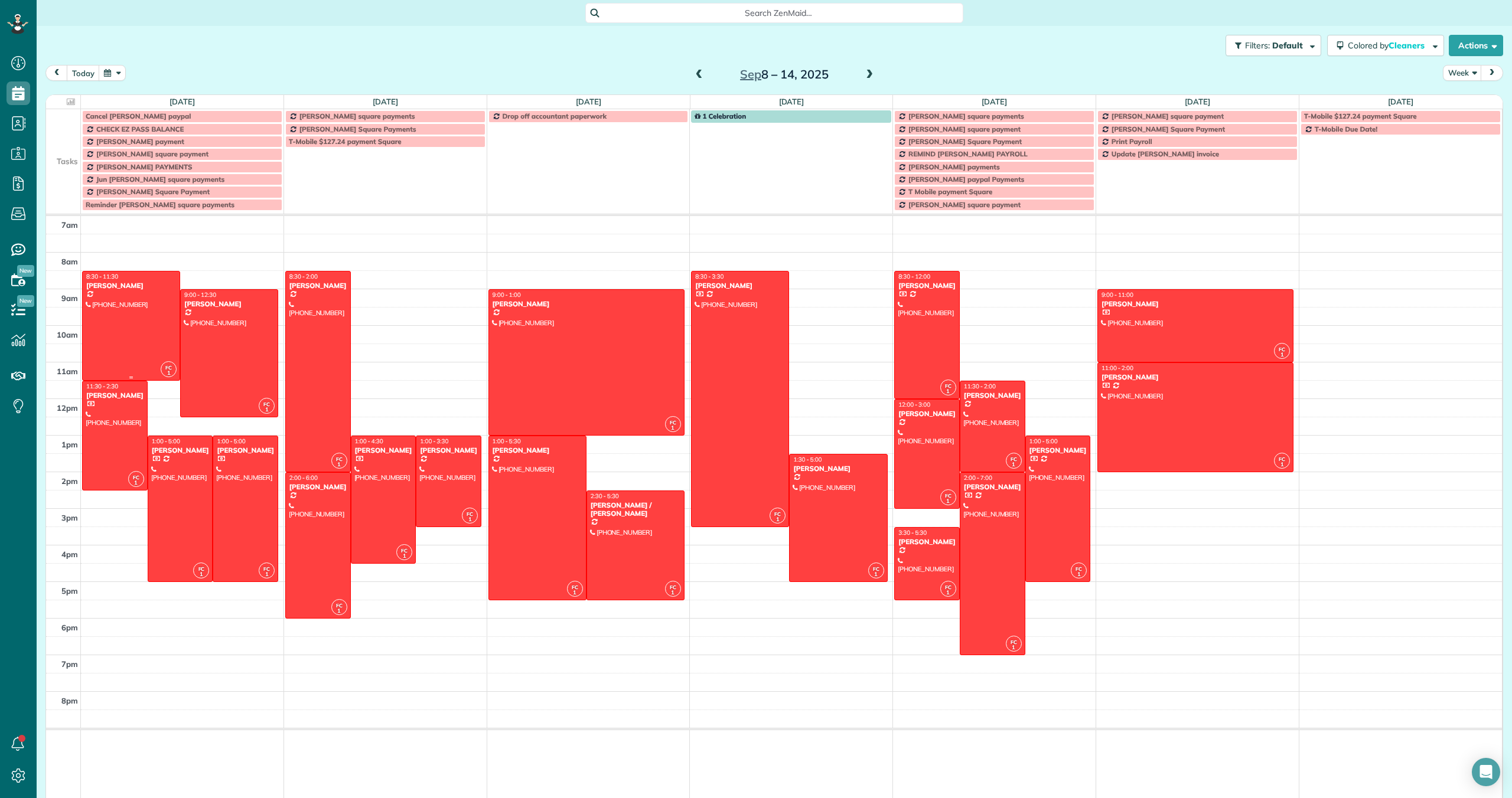
click at [129, 323] on div at bounding box center [131, 326] width 97 height 109
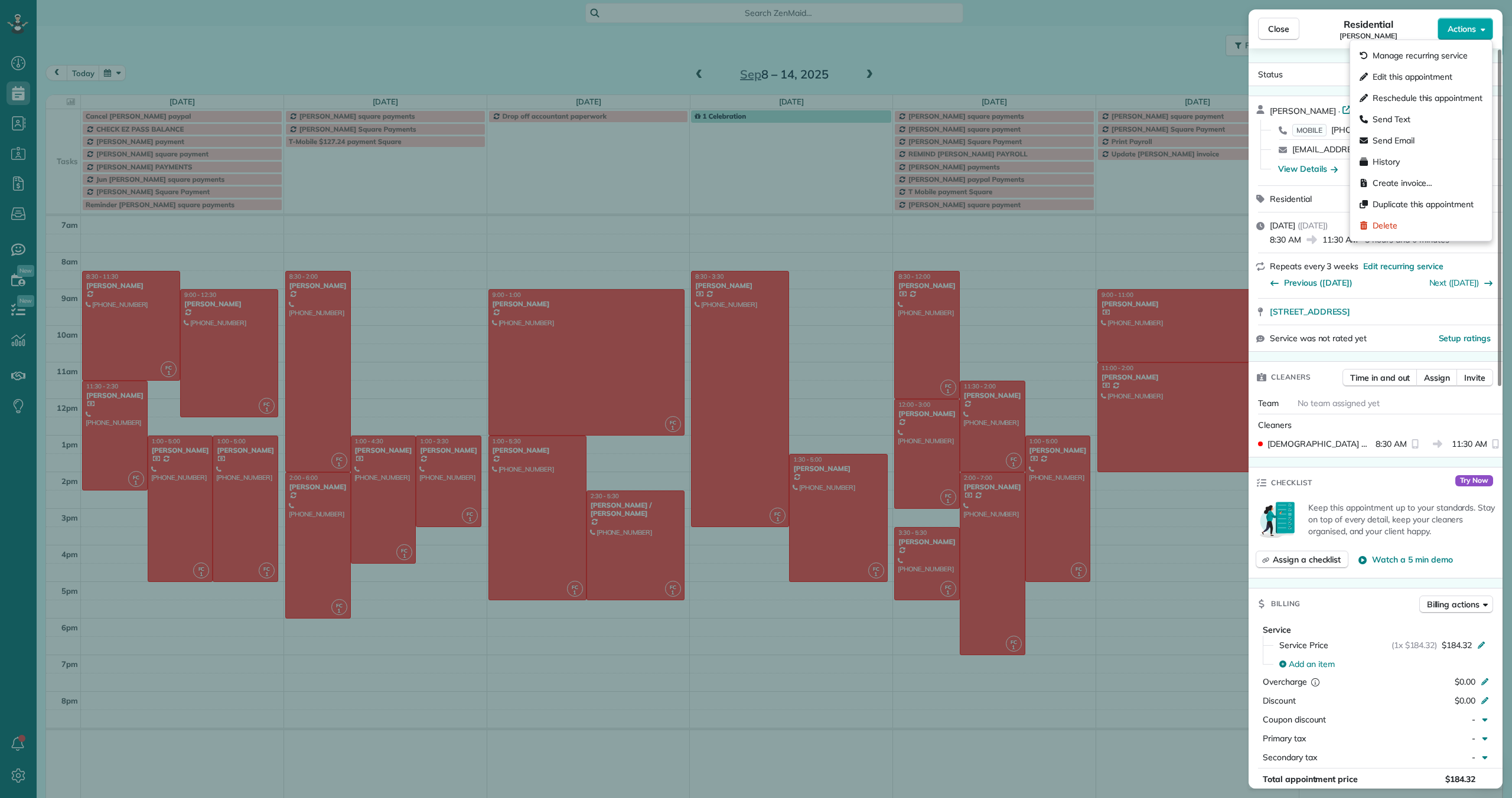
click at [1457, 35] on button "Actions" at bounding box center [1464, 29] width 56 height 23
click at [1427, 76] on span "Edit this appointment" at bounding box center [1412, 77] width 80 height 12
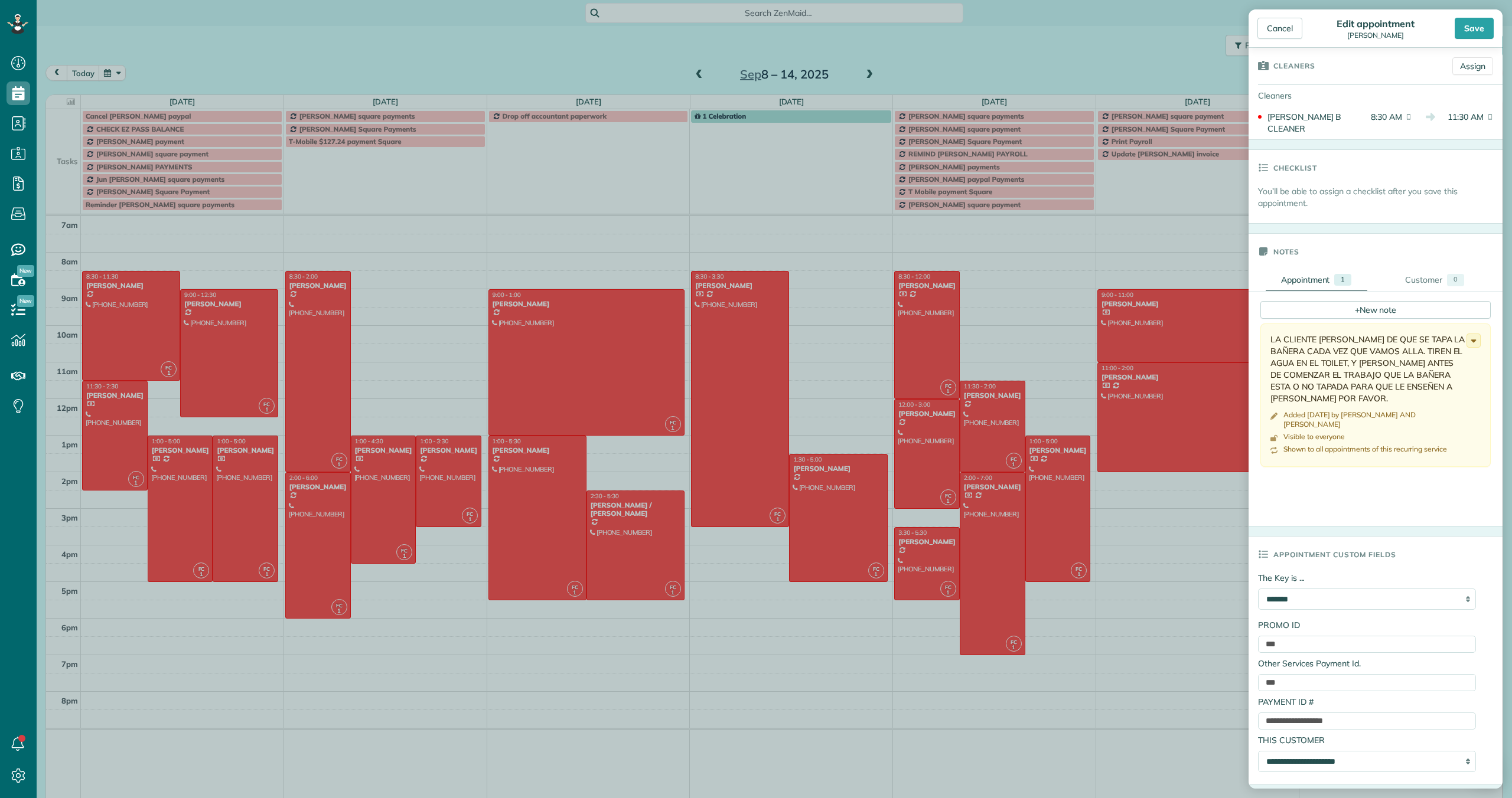
scroll to position [225, 0]
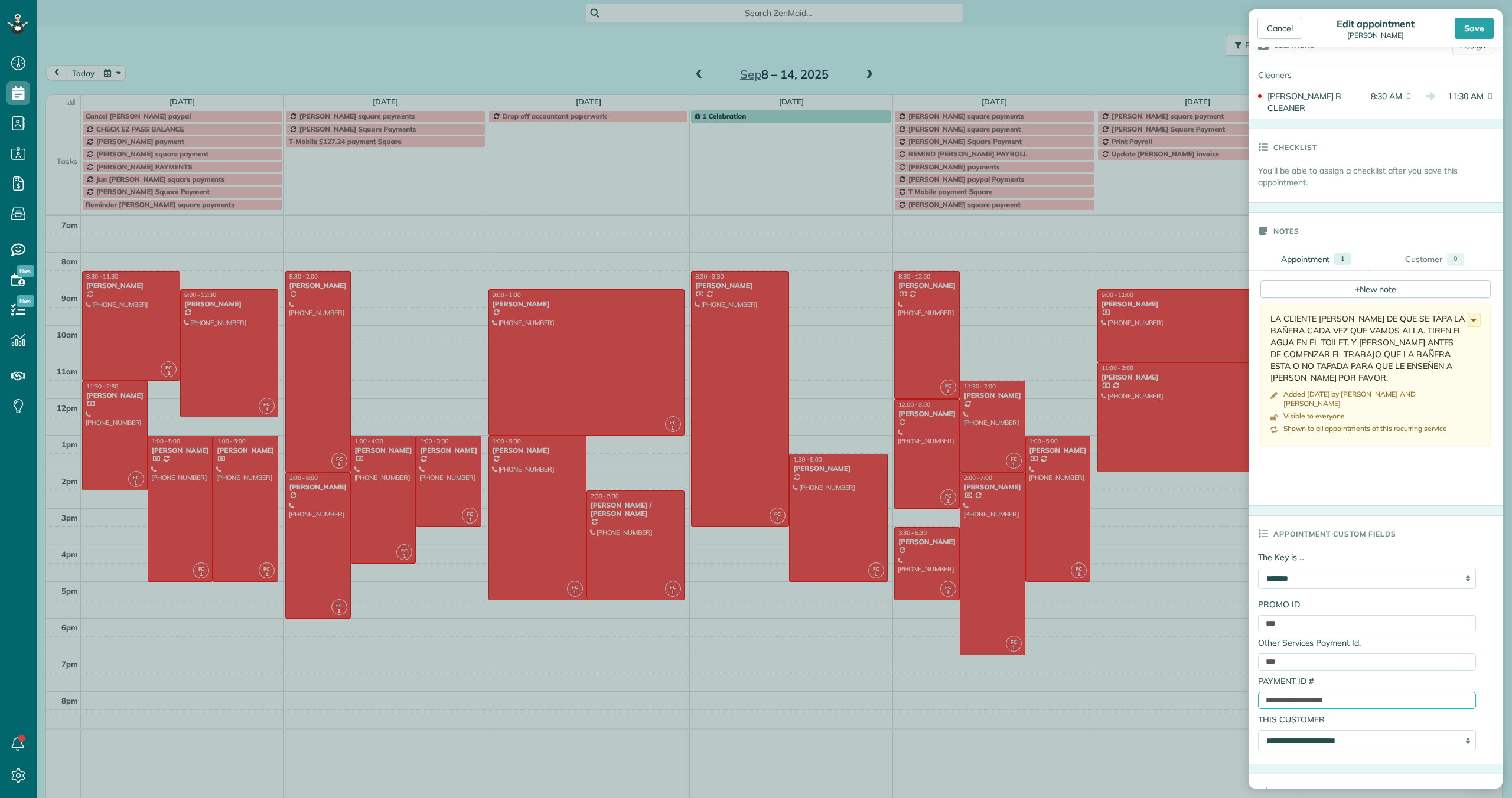
drag, startPoint x: 1372, startPoint y: 692, endPoint x: 1263, endPoint y: 688, distance: 109.1
click at [1260, 692] on input "**********" at bounding box center [1367, 700] width 218 height 17
paste input "text"
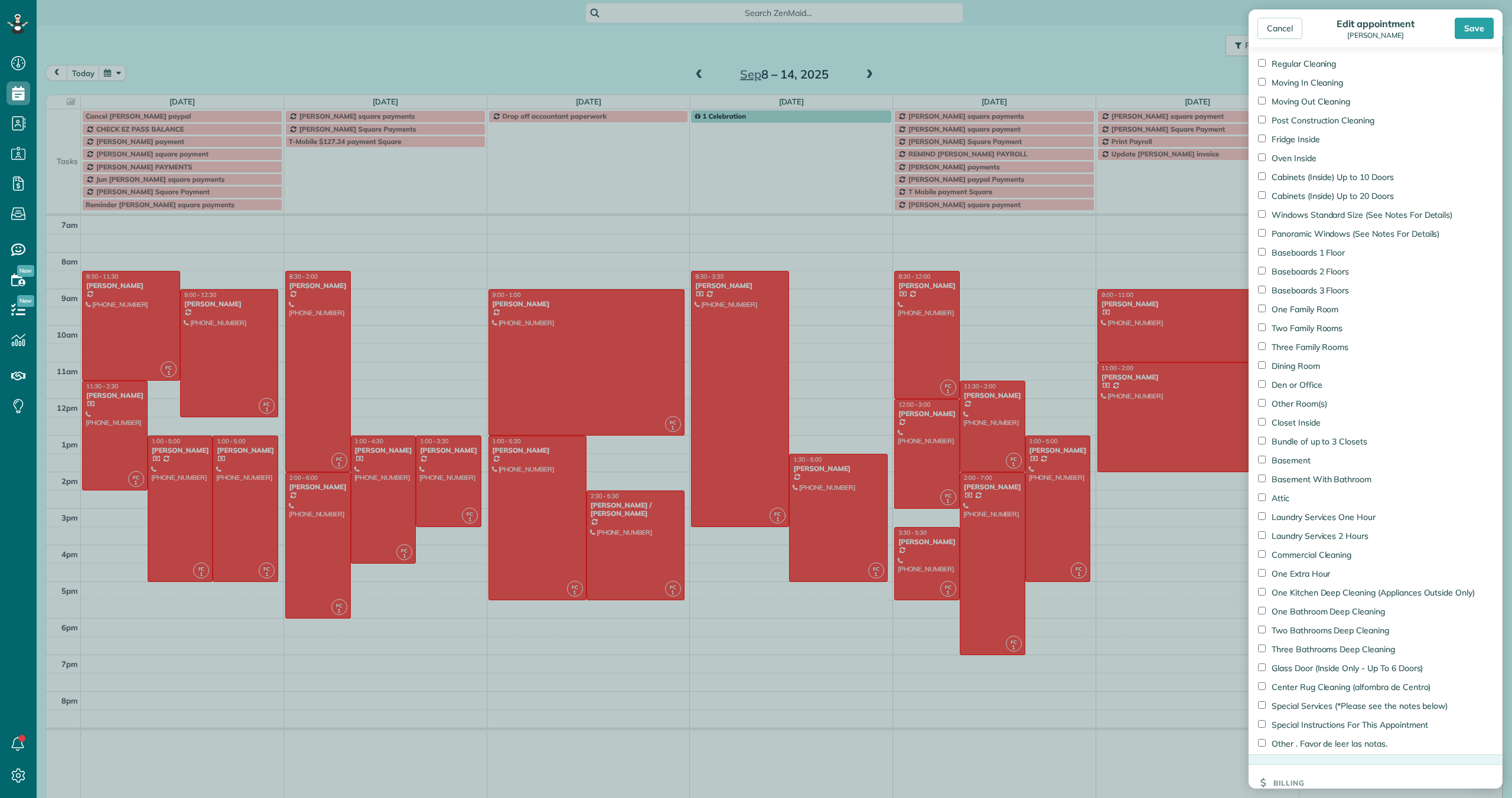
scroll to position [1109, 0]
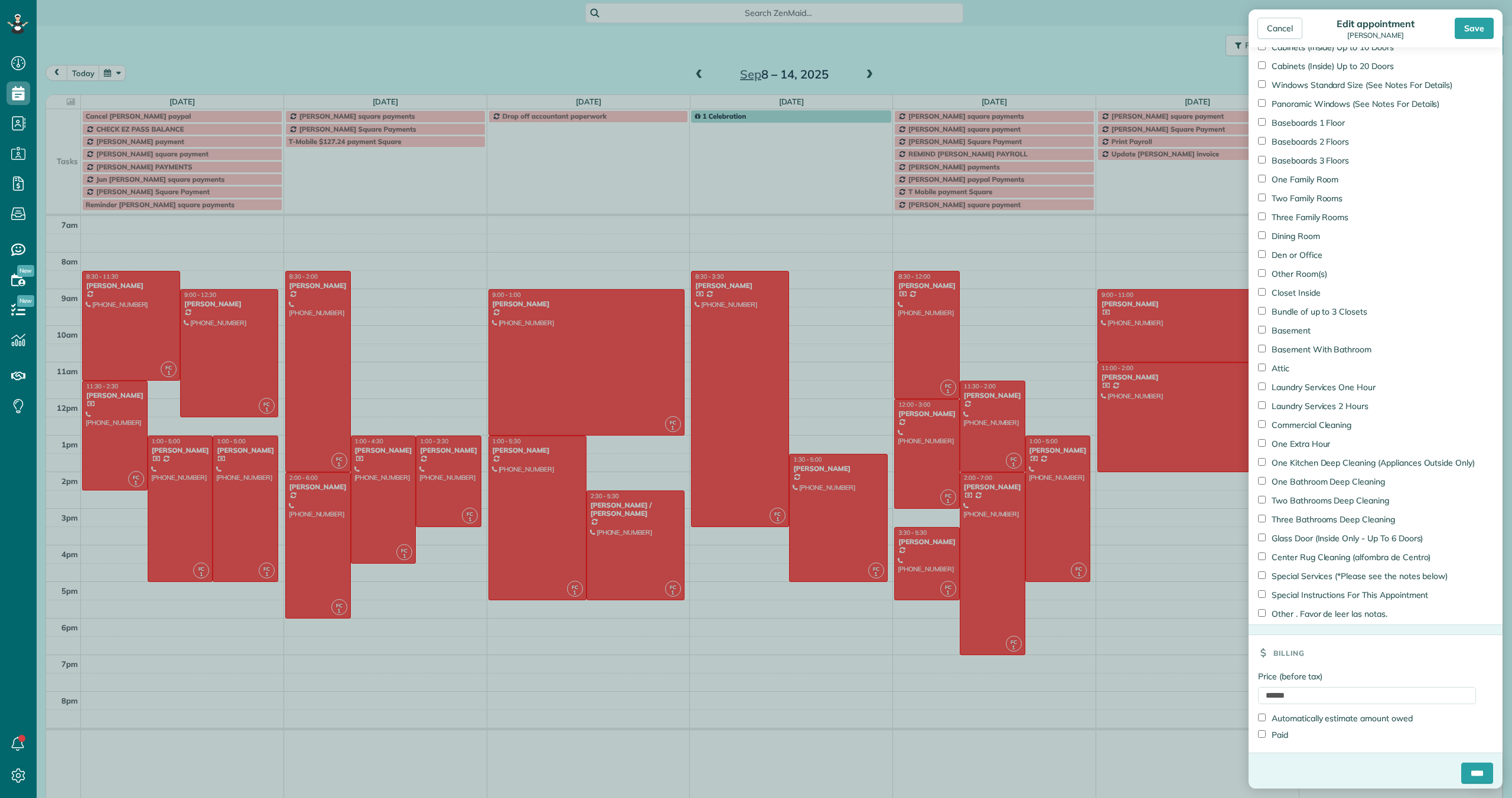
type input "**********"
click at [1465, 773] on input "****" at bounding box center [1477, 773] width 32 height 21
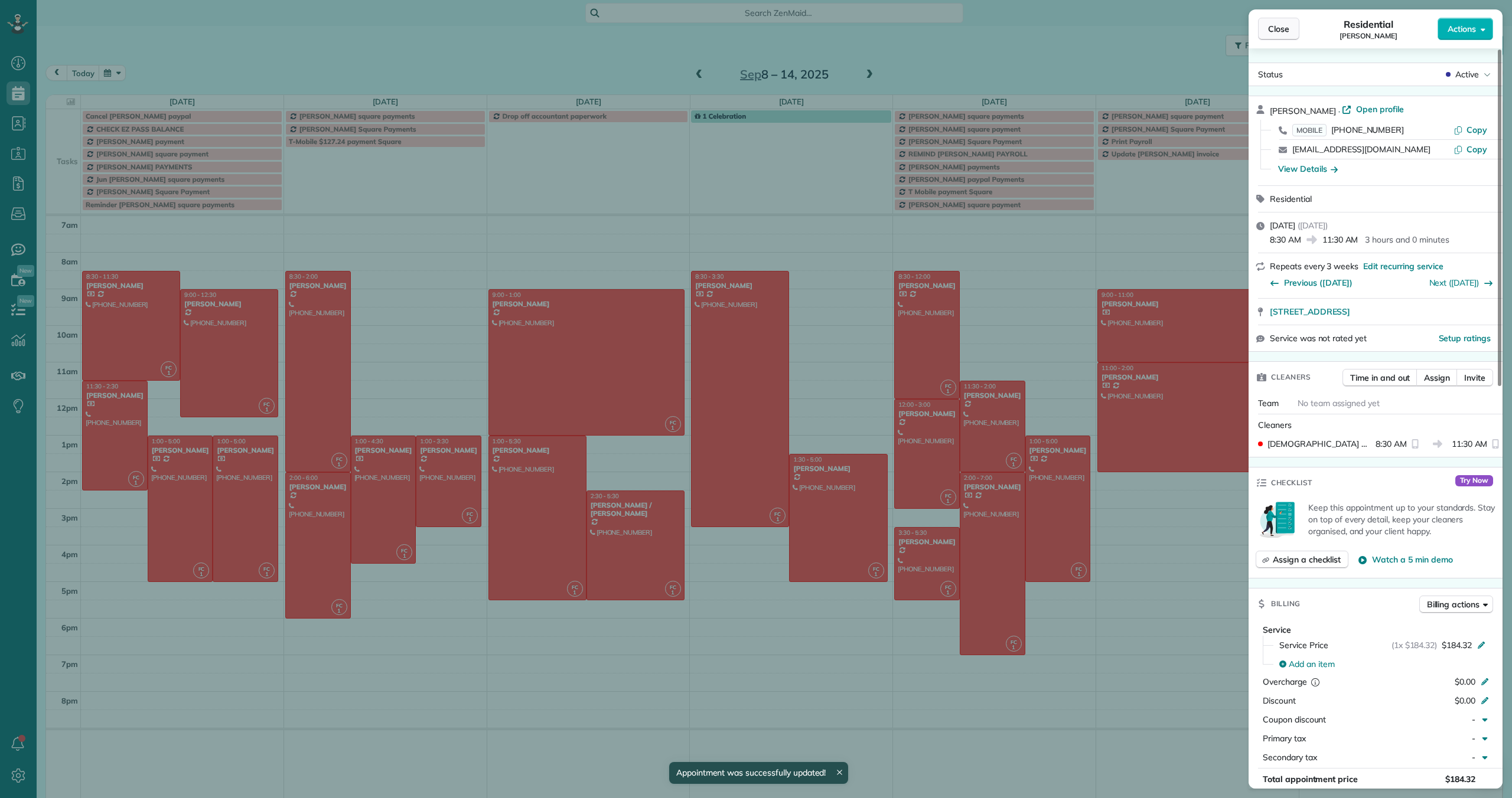
click at [1271, 24] on span "Close" at bounding box center [1278, 29] width 21 height 12
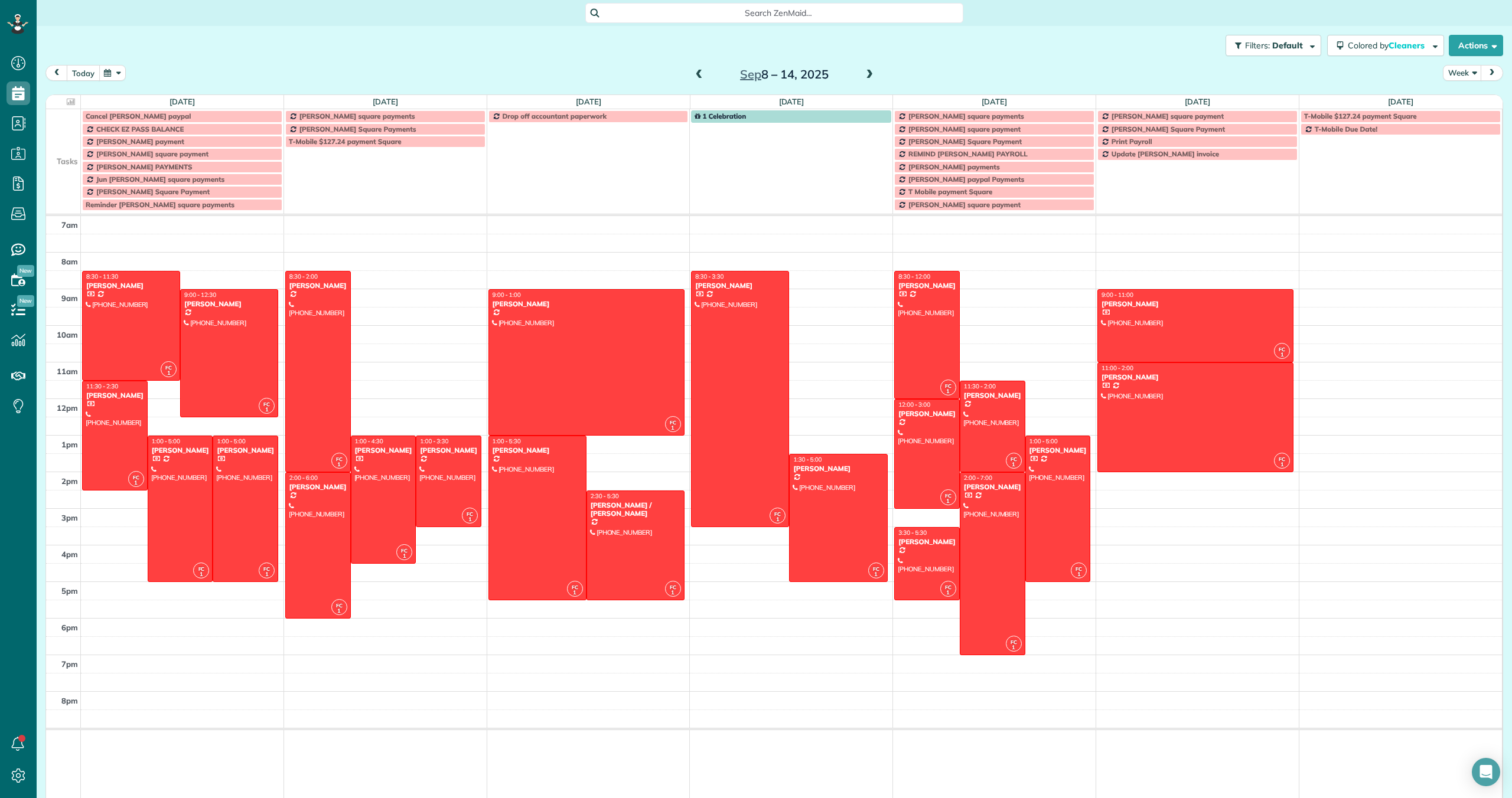
click at [86, 71] on button "today" at bounding box center [83, 73] width 33 height 16
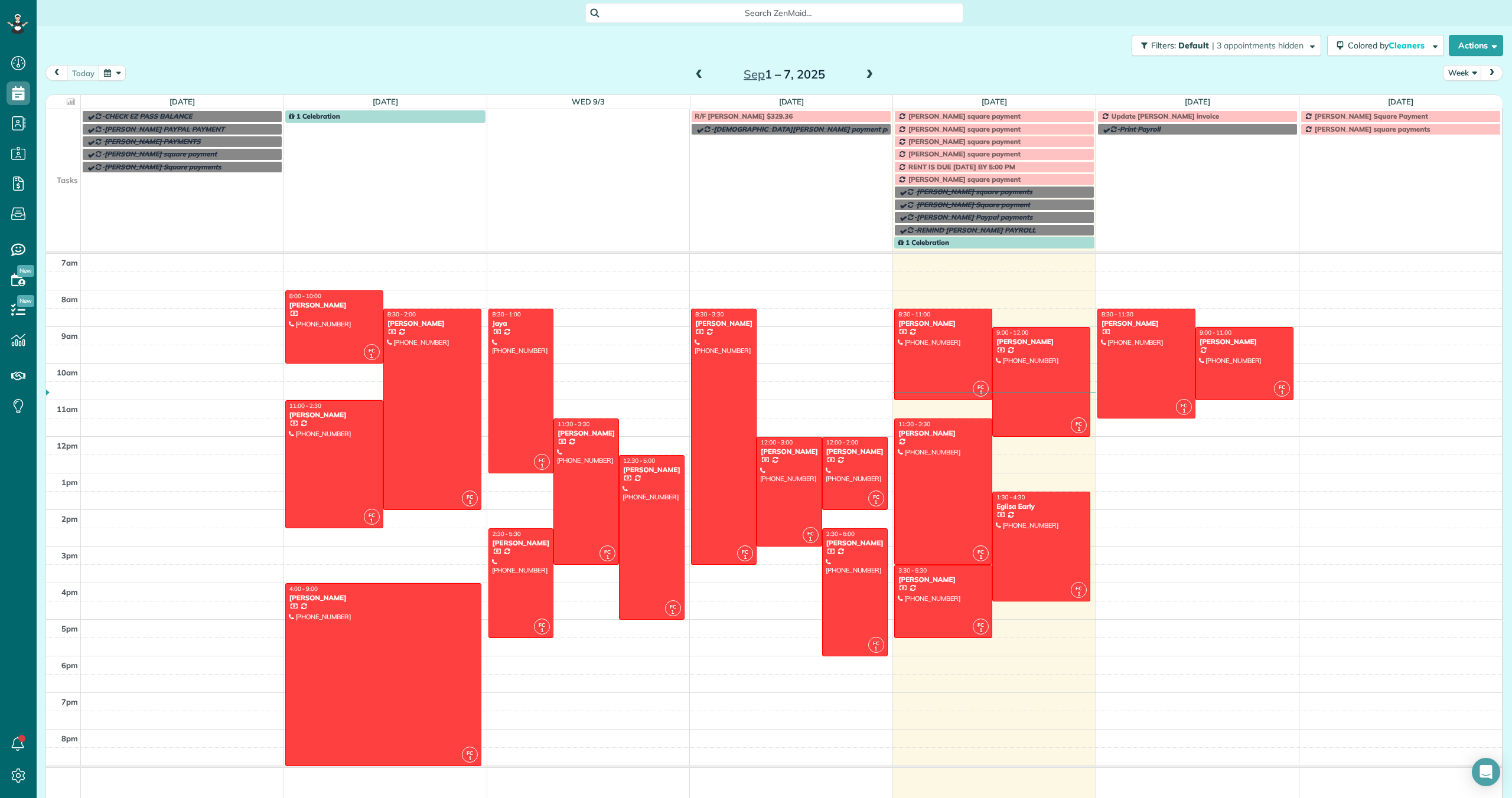
click at [956, 118] on span "[PERSON_NAME] square payment" at bounding box center [964, 115] width 112 height 9
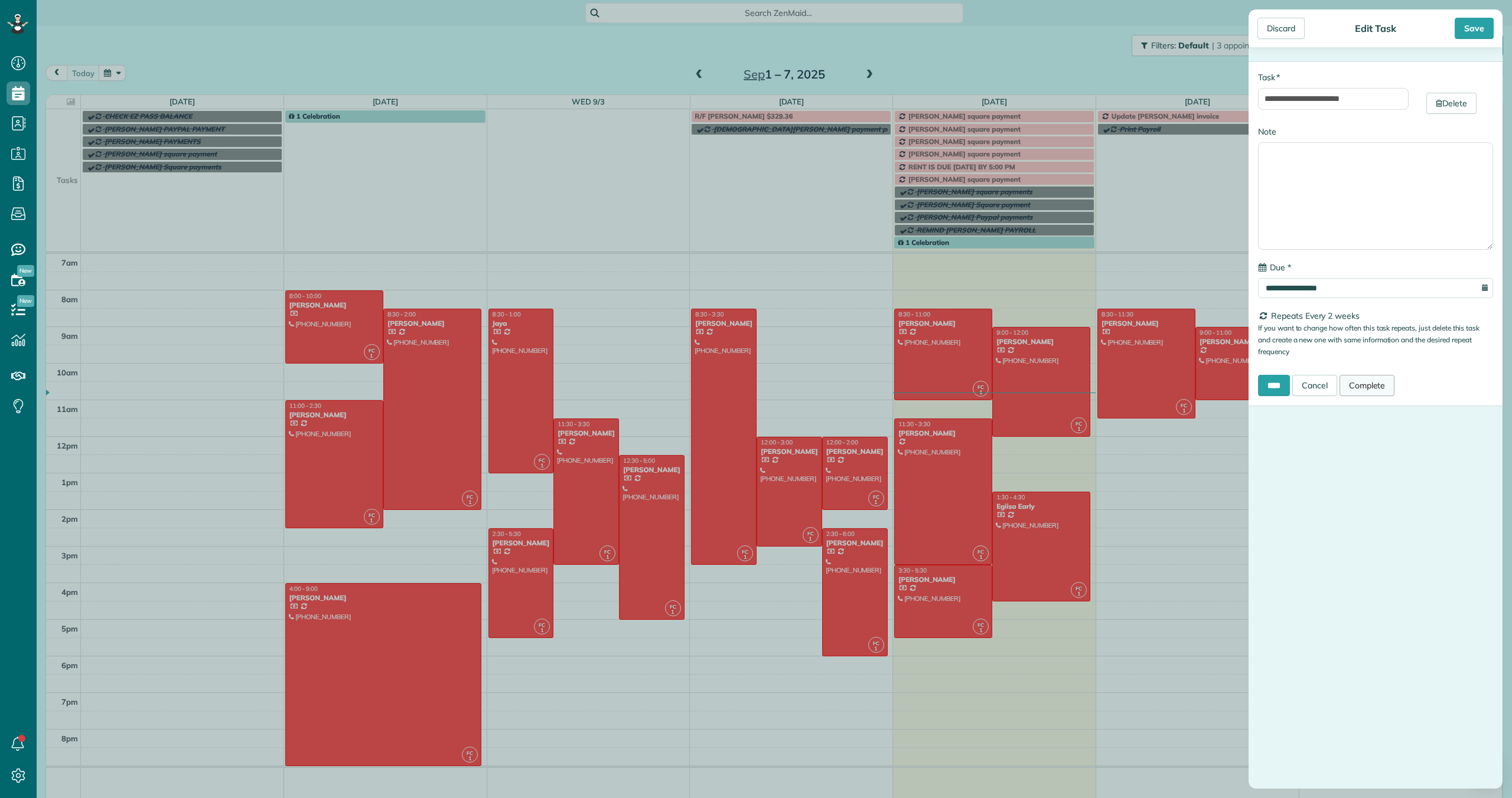
click at [1380, 384] on link "Complete" at bounding box center [1367, 385] width 56 height 21
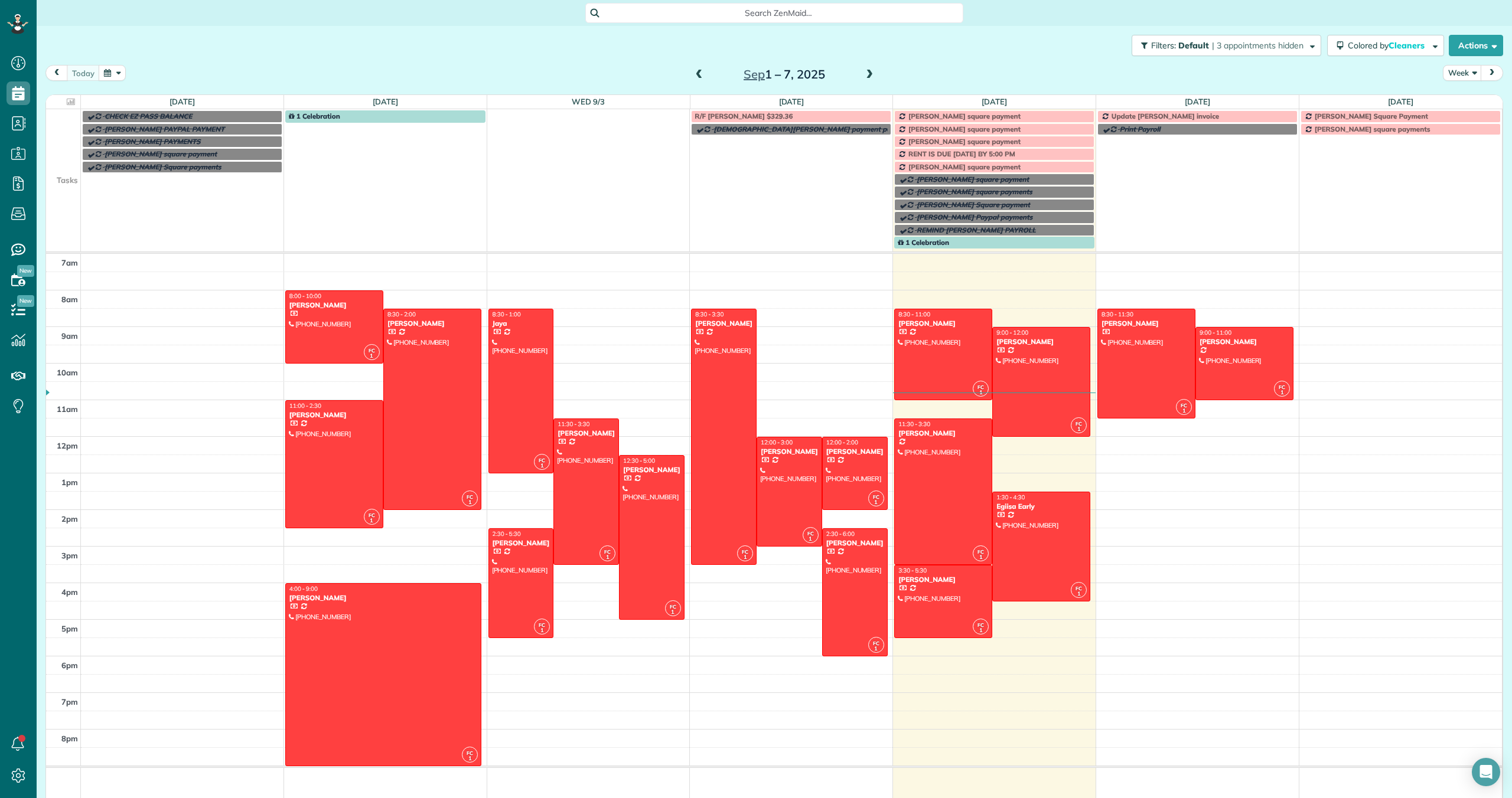
click at [868, 73] on span at bounding box center [869, 74] width 13 height 10
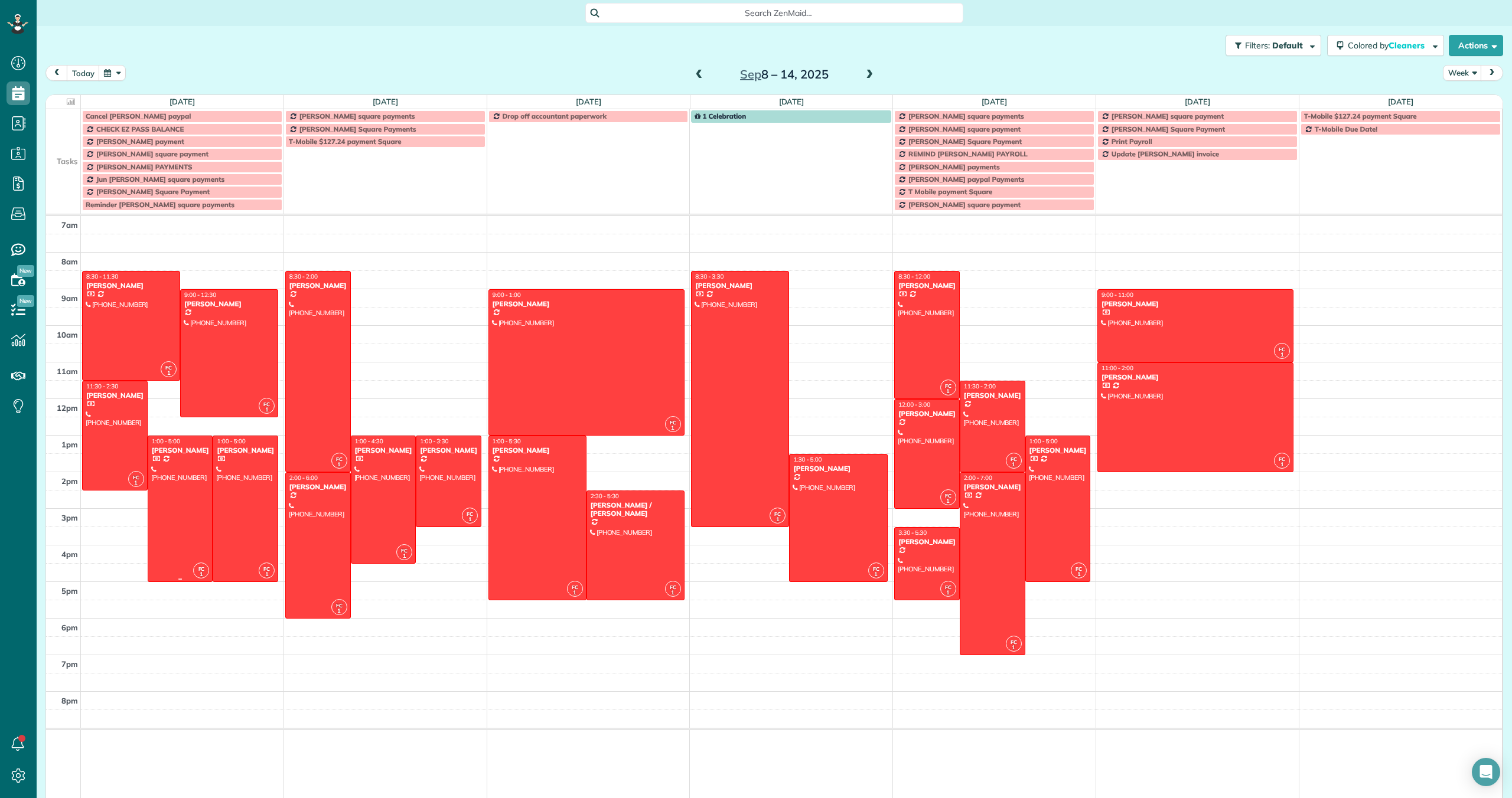
click at [174, 484] on div at bounding box center [181, 509] width 65 height 145
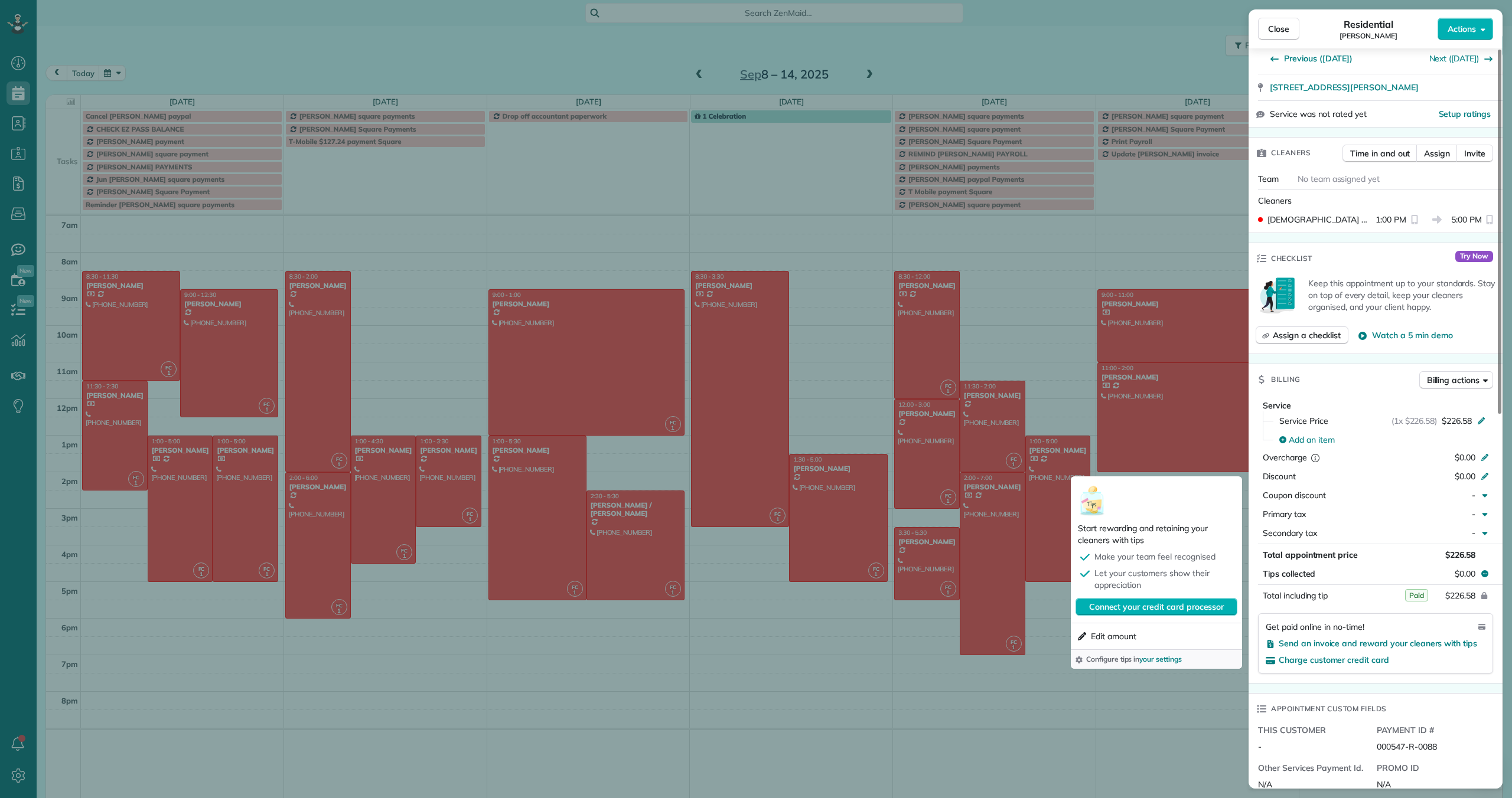
scroll to position [226, 0]
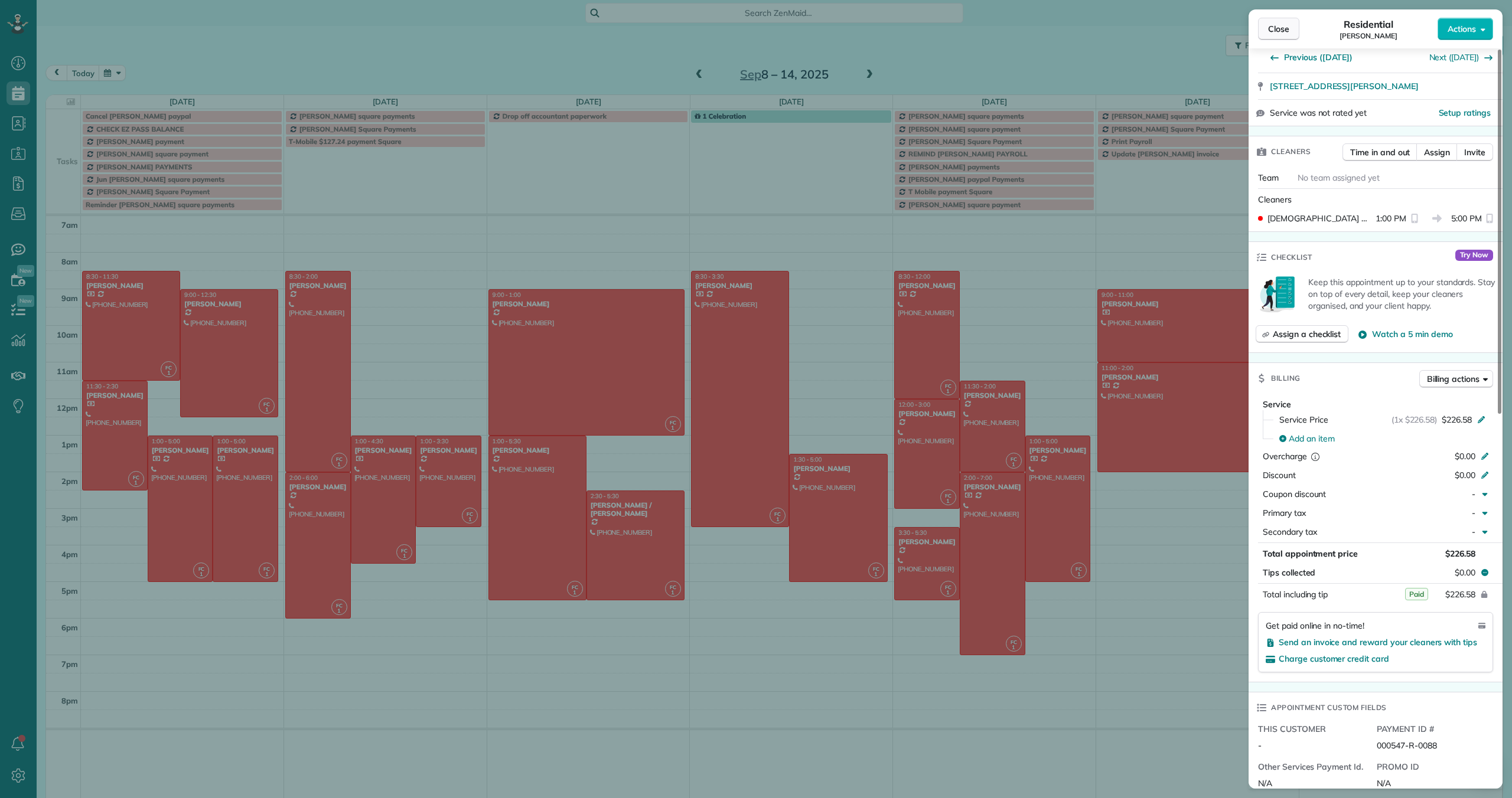
click at [1273, 37] on button "Close" at bounding box center [1278, 29] width 41 height 23
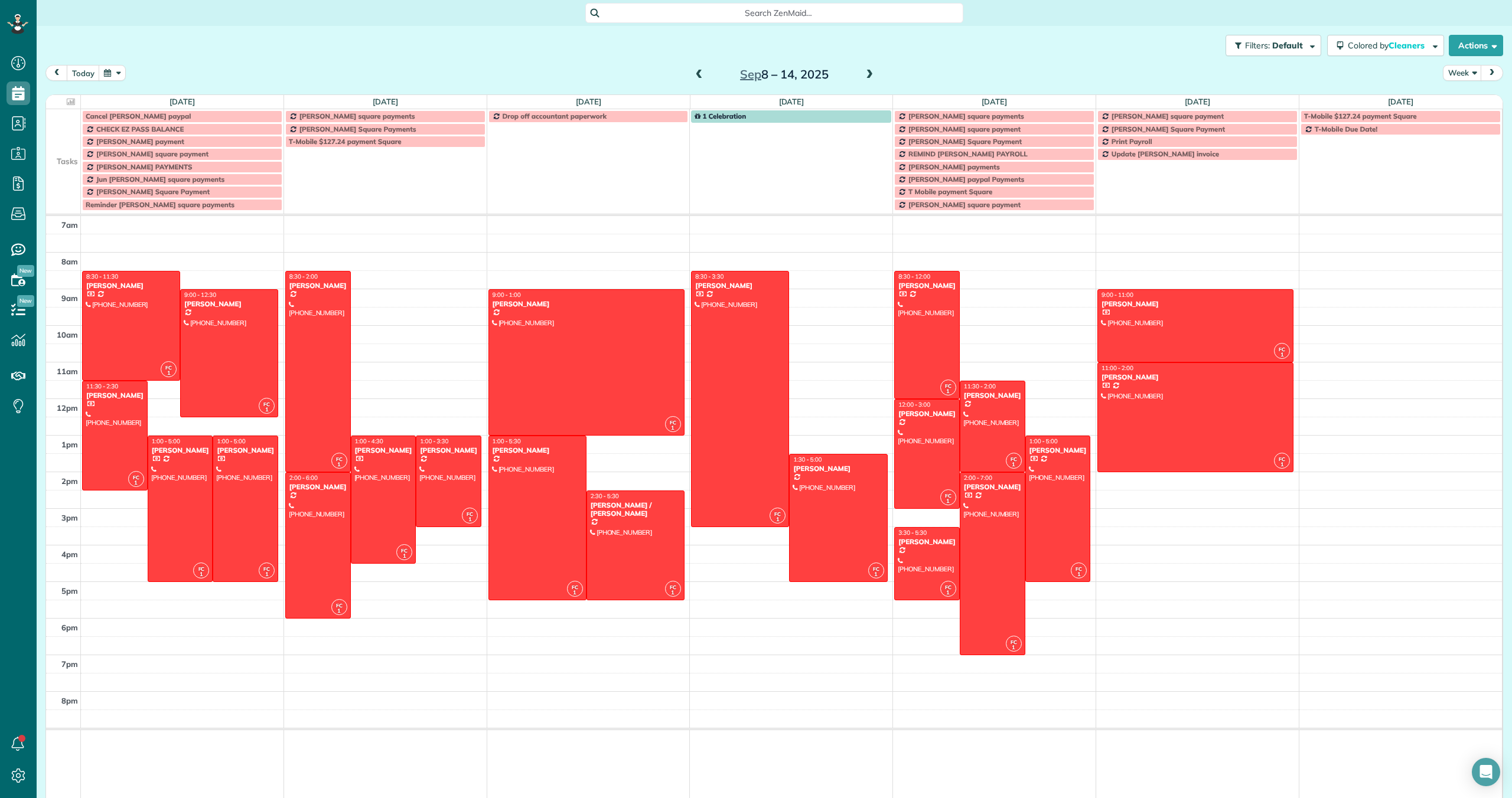
click at [870, 76] on span at bounding box center [869, 74] width 13 height 10
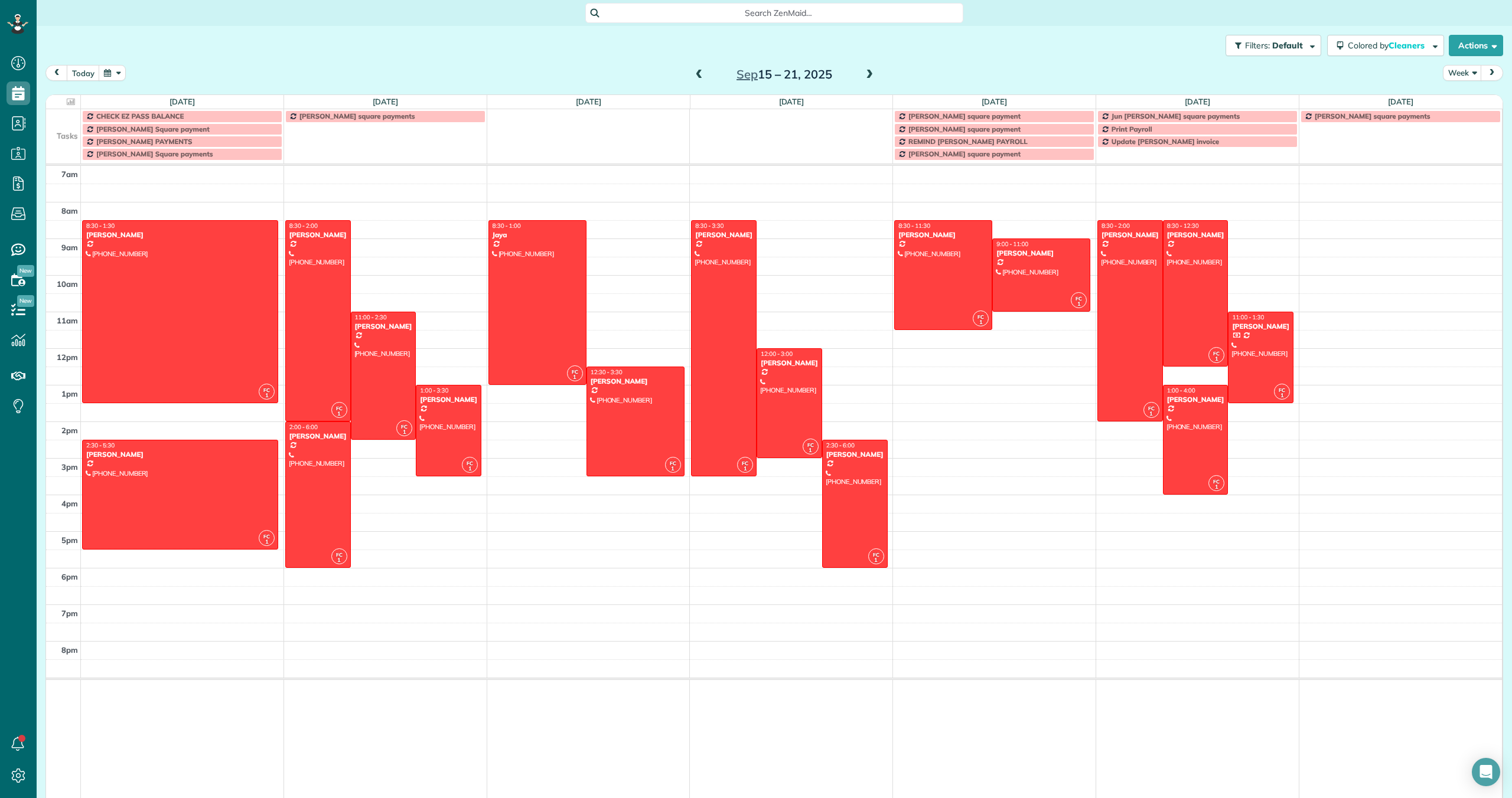
click at [870, 76] on span at bounding box center [869, 74] width 13 height 10
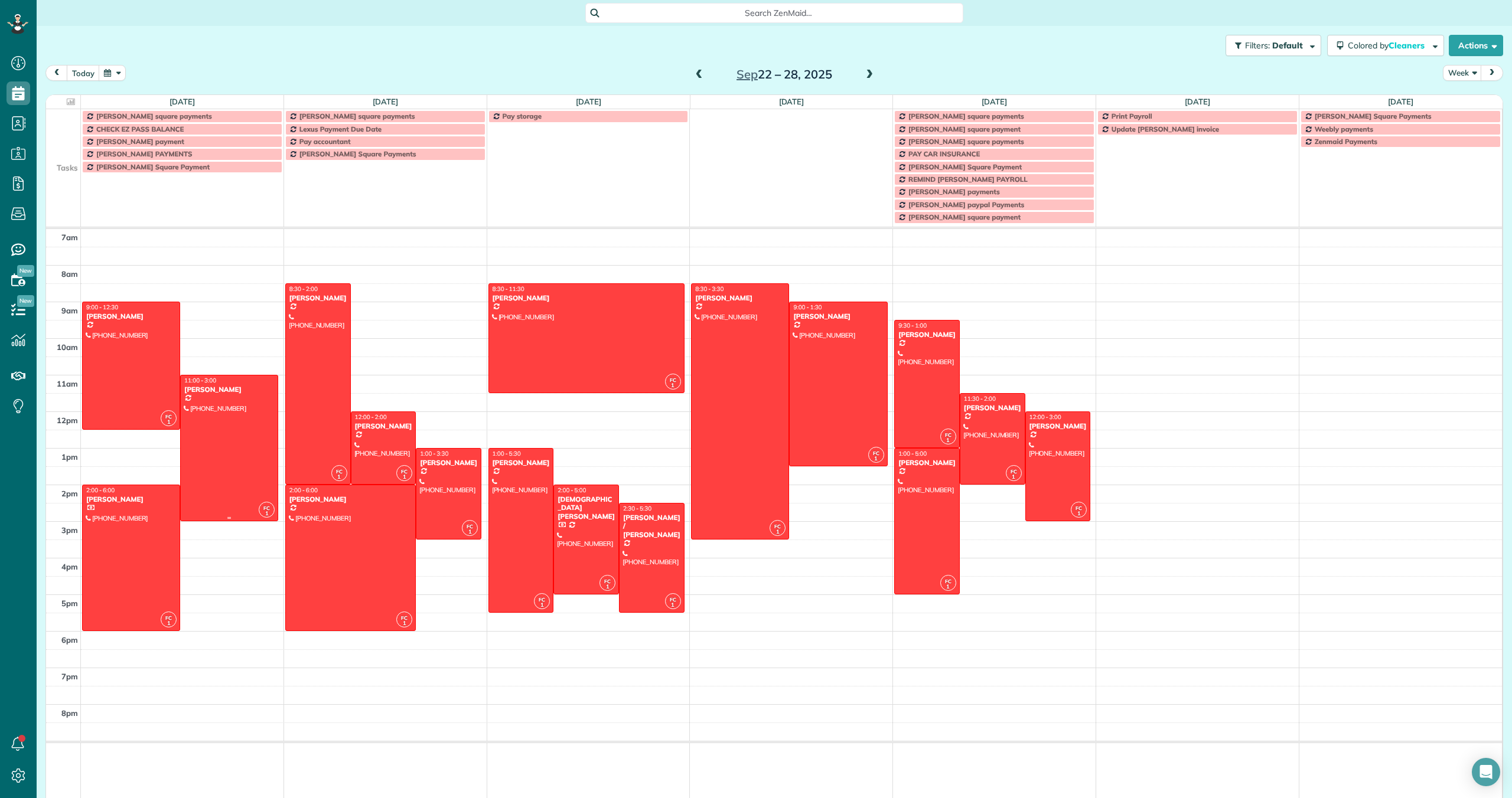
click at [215, 413] on div at bounding box center [229, 448] width 97 height 145
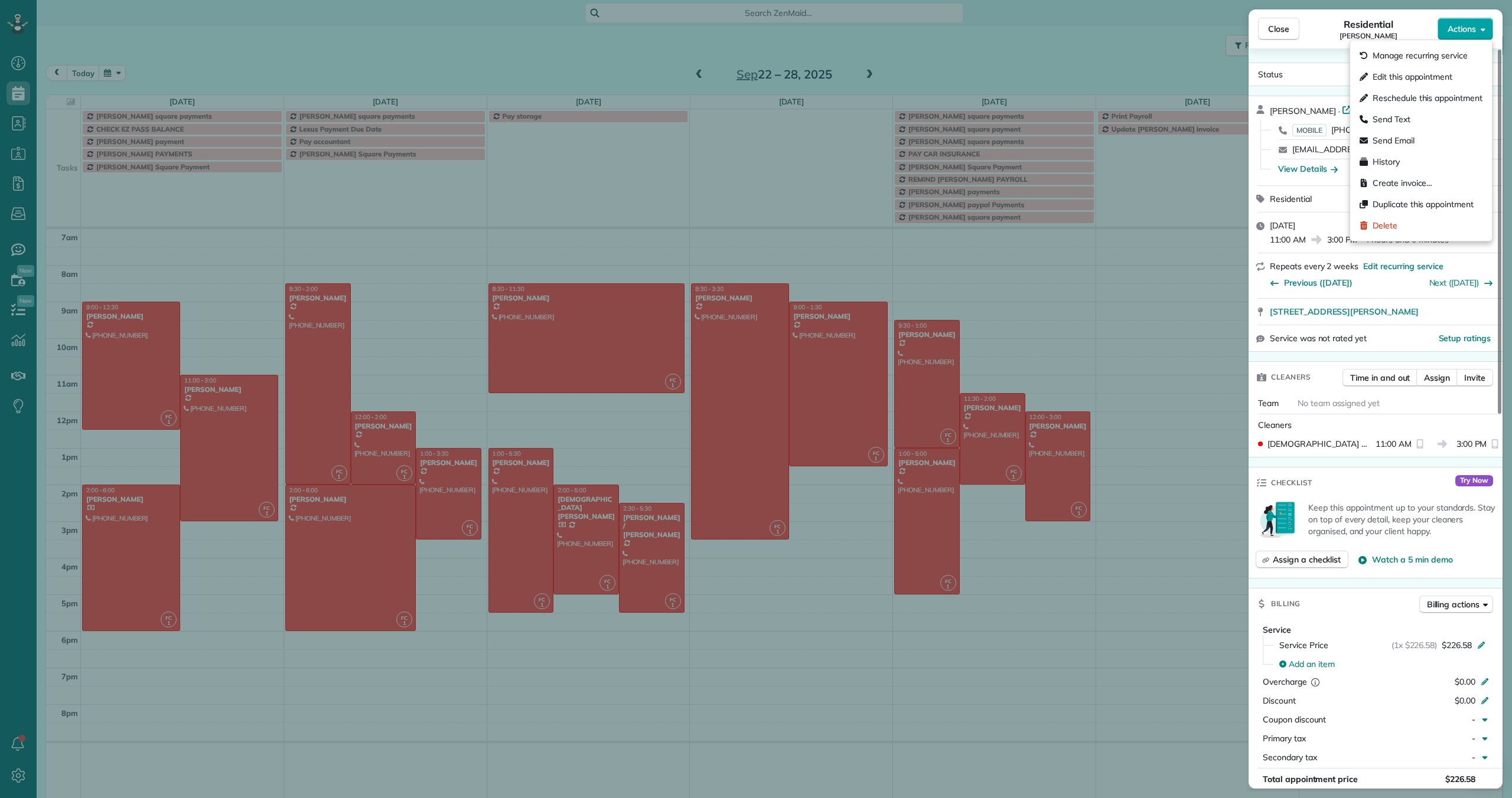
click at [1472, 27] on span "Actions" at bounding box center [1461, 29] width 28 height 12
click at [1439, 76] on span "Edit this appointment" at bounding box center [1412, 77] width 80 height 12
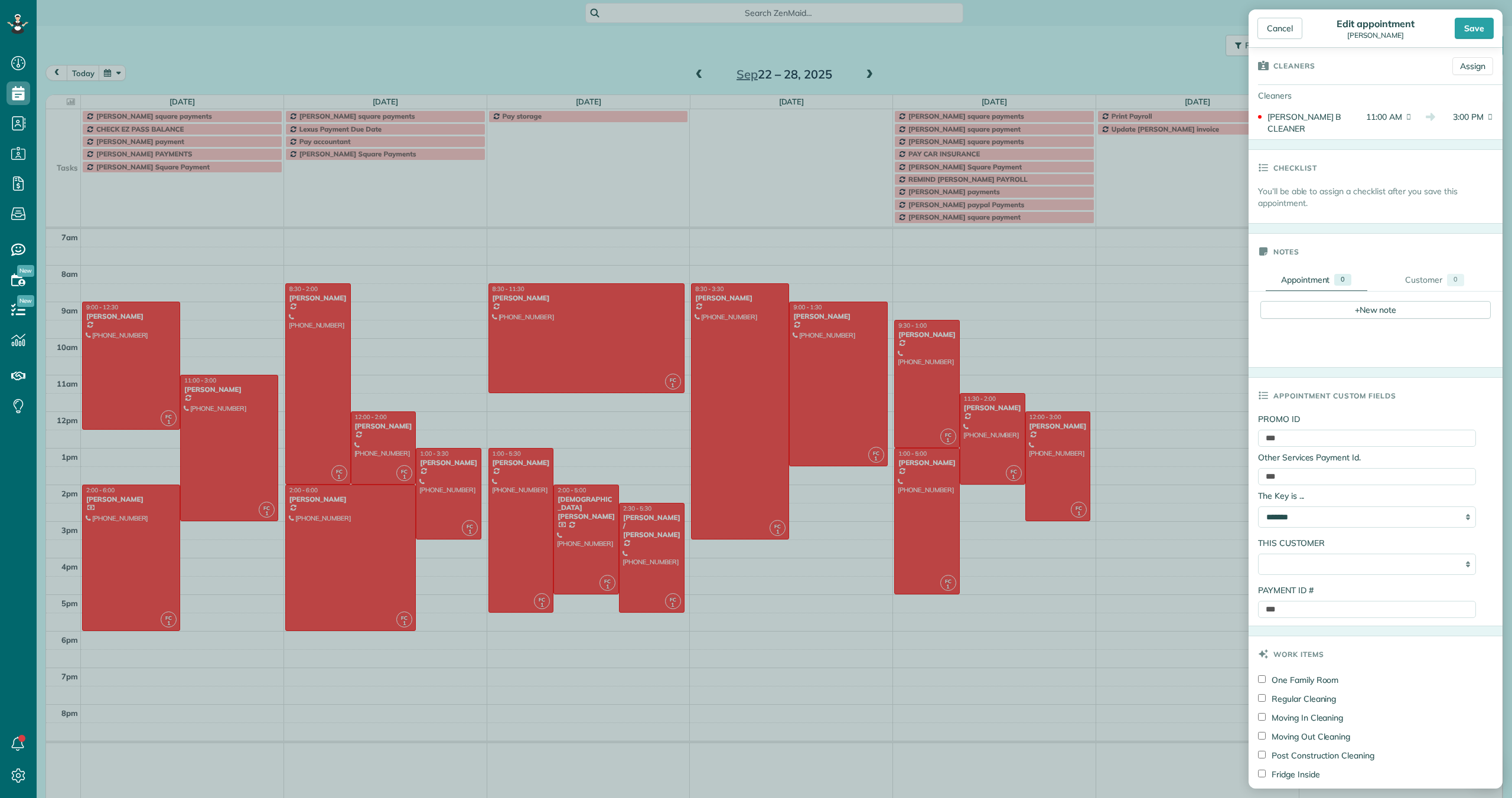
scroll to position [220, 0]
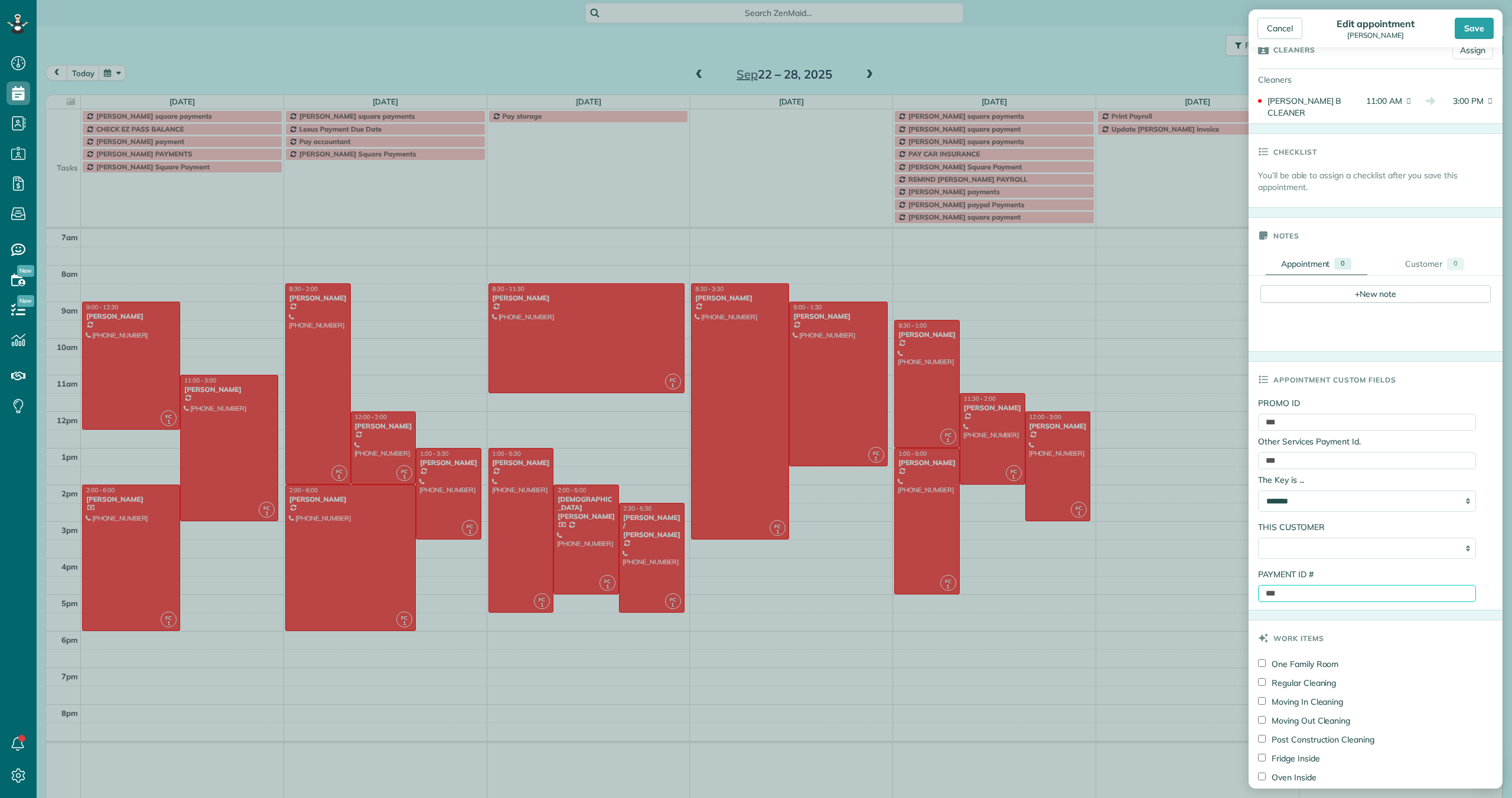
drag, startPoint x: 1287, startPoint y: 584, endPoint x: 1260, endPoint y: 584, distance: 27.0
click at [1260, 585] on input "***" at bounding box center [1367, 593] width 218 height 17
paste input "**********"
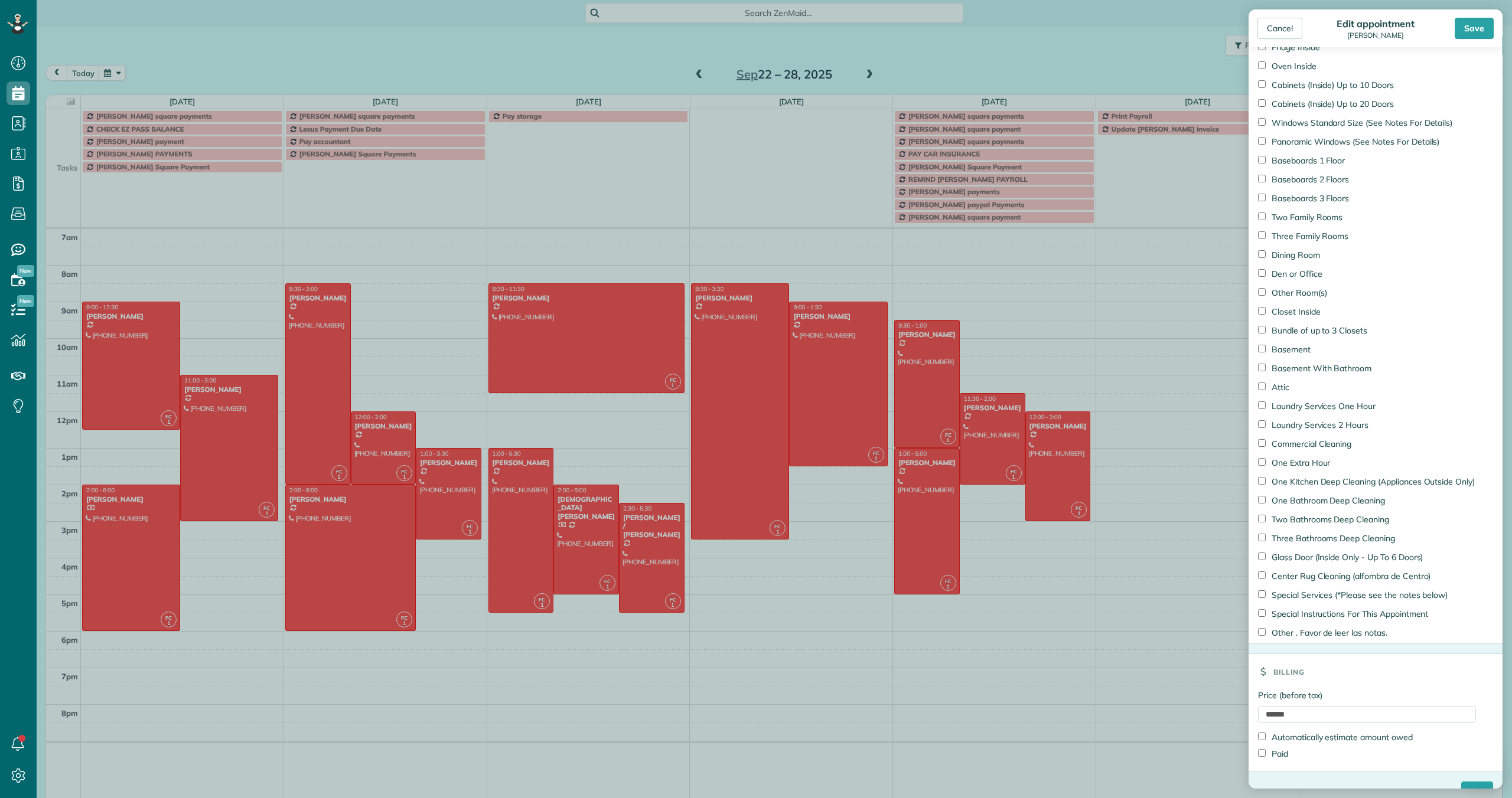
scroll to position [950, 0]
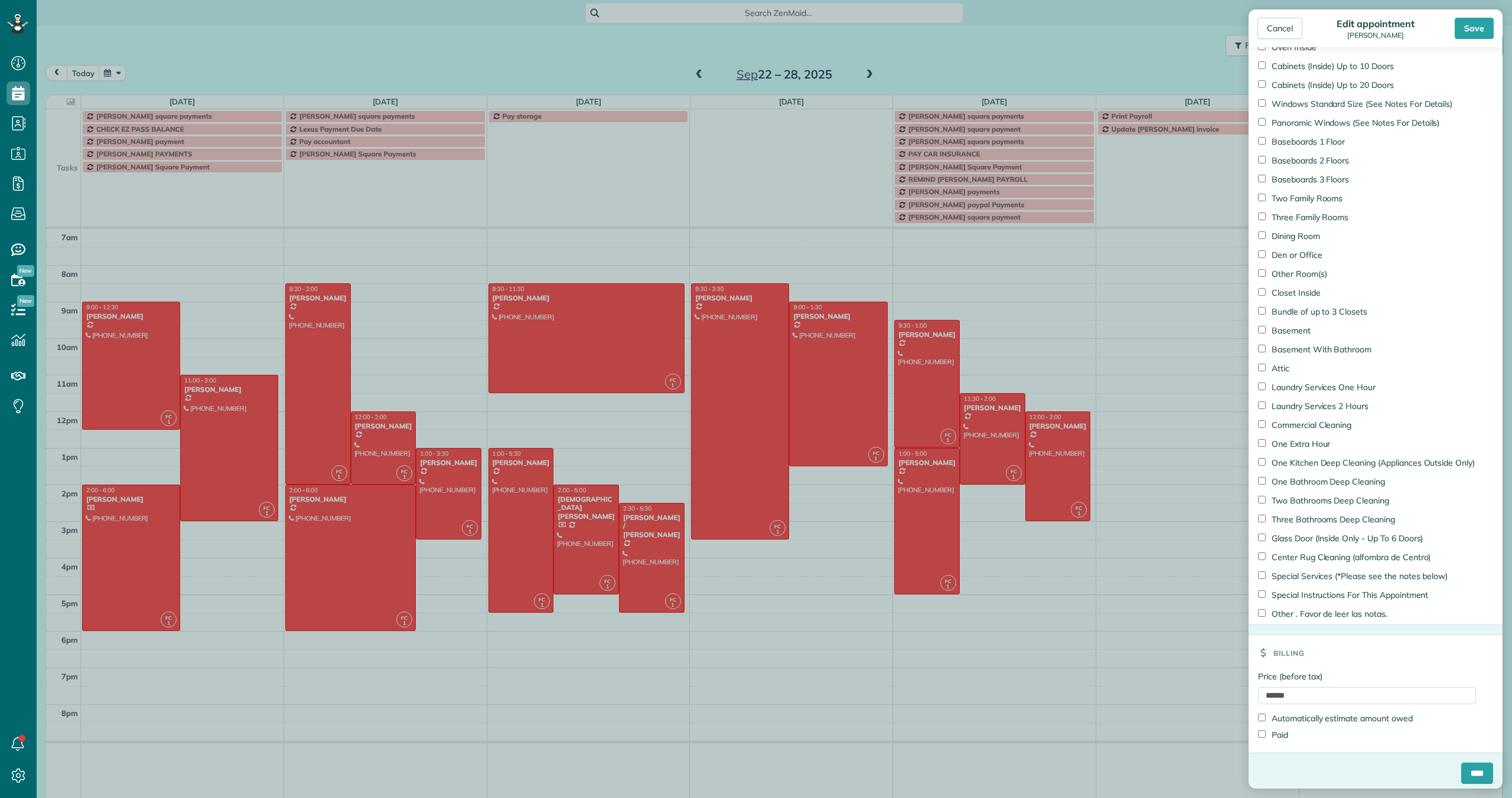
type input "**********"
click at [1468, 767] on input "****" at bounding box center [1477, 773] width 32 height 21
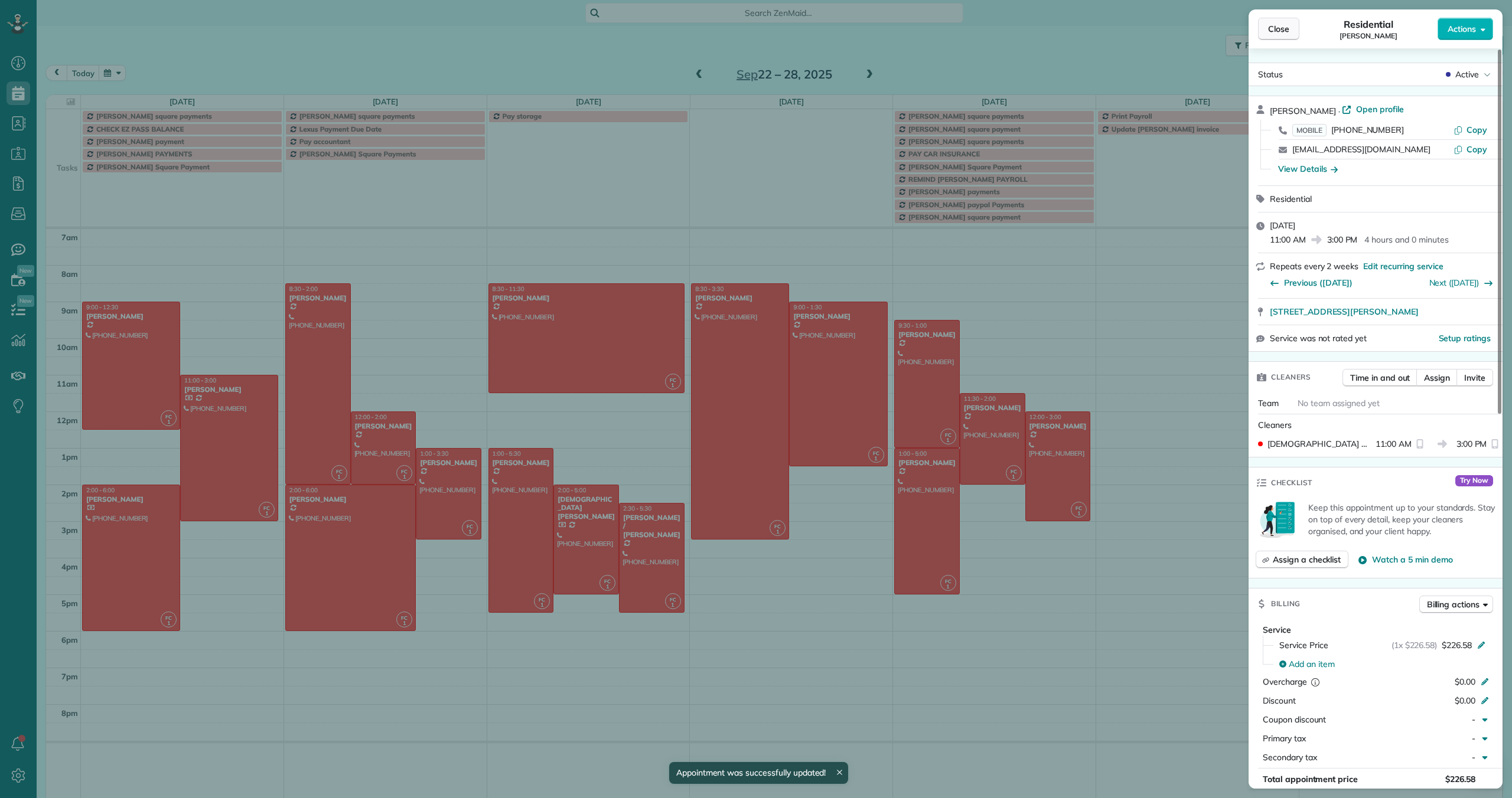
click at [1277, 29] on span "Close" at bounding box center [1278, 29] width 21 height 12
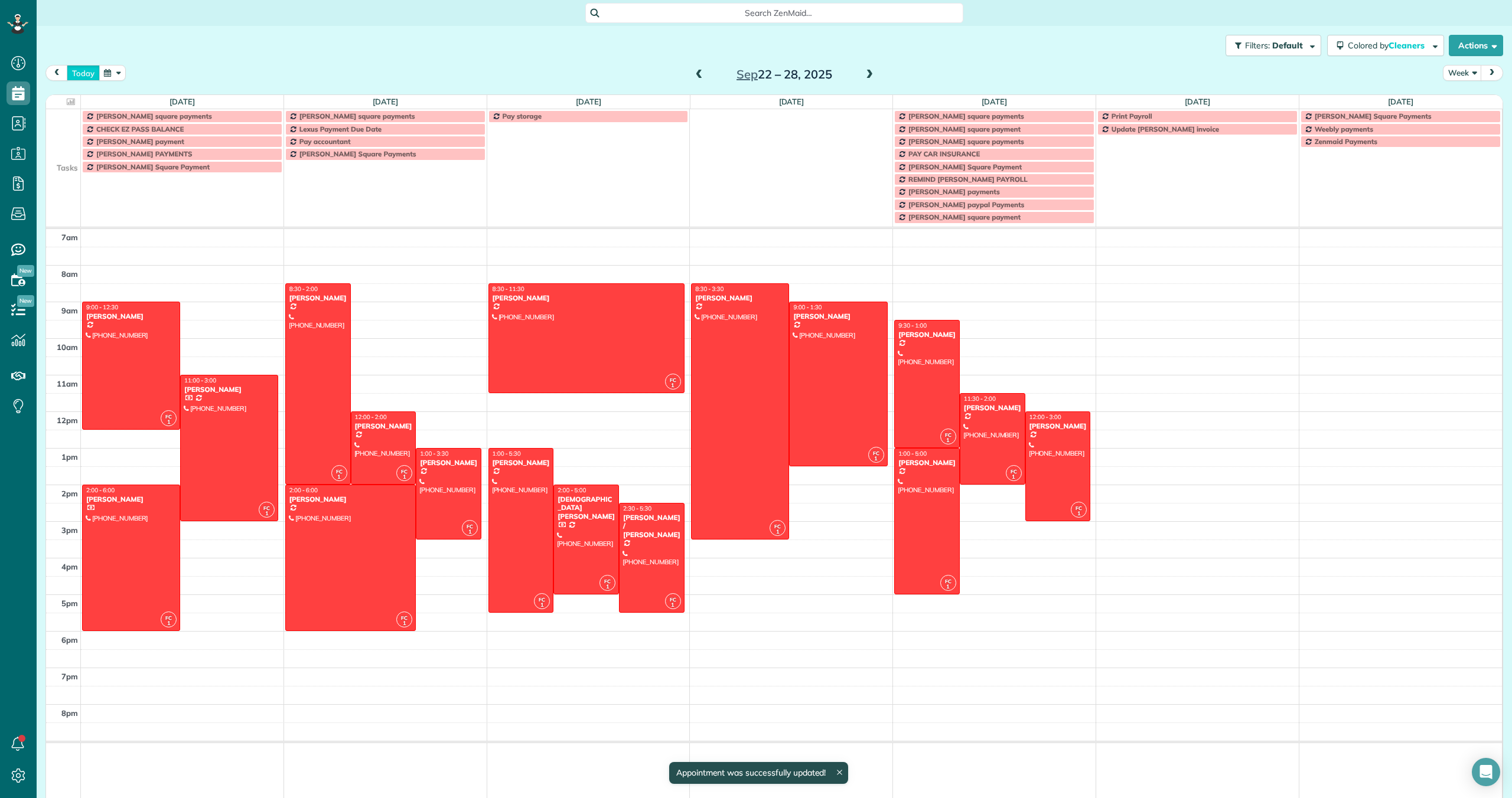
click at [93, 73] on button "today" at bounding box center [83, 73] width 33 height 16
